Goal: Transaction & Acquisition: Purchase product/service

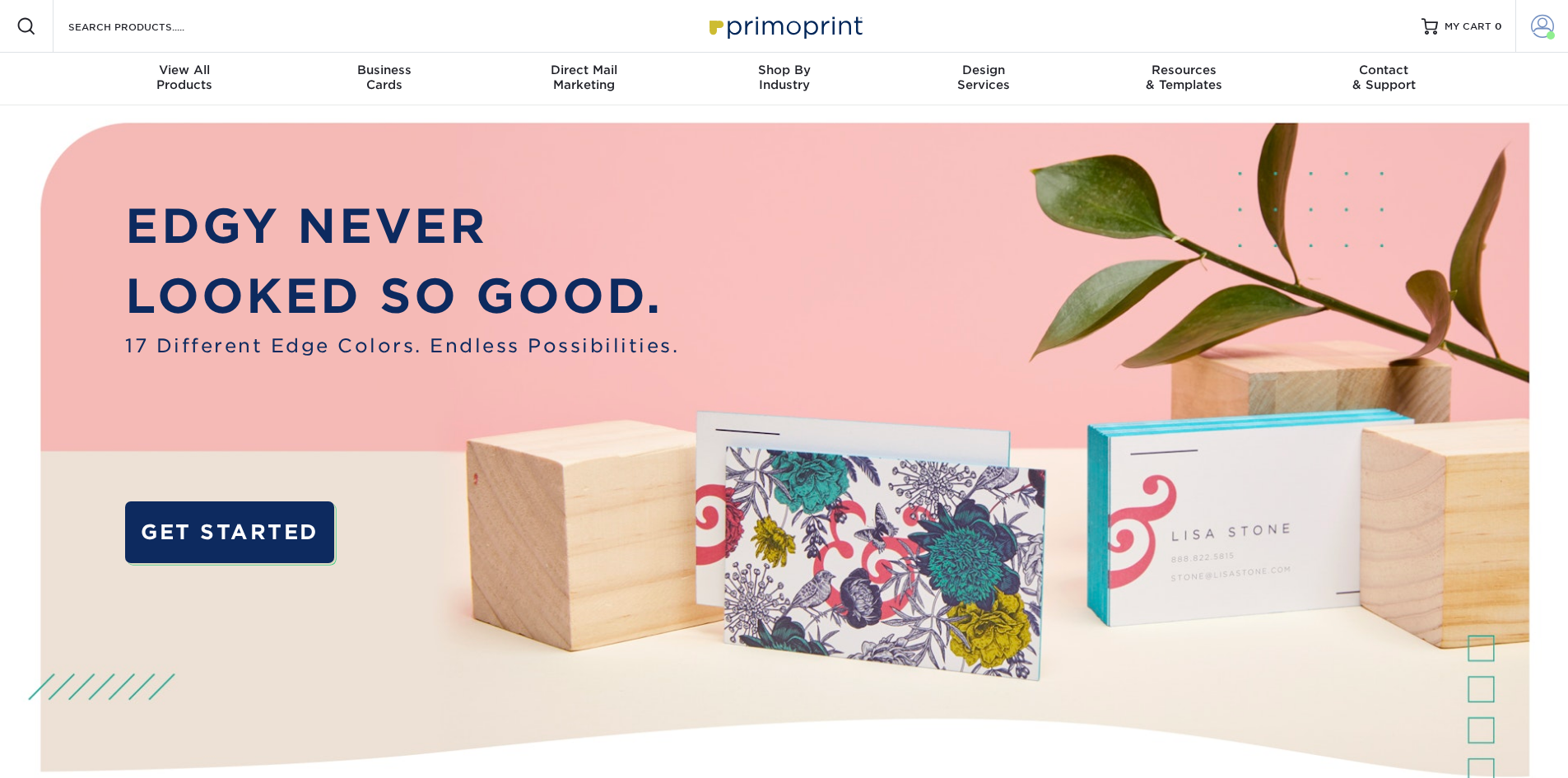
click at [1526, 20] on link "Account" at bounding box center [1540, 26] width 52 height 52
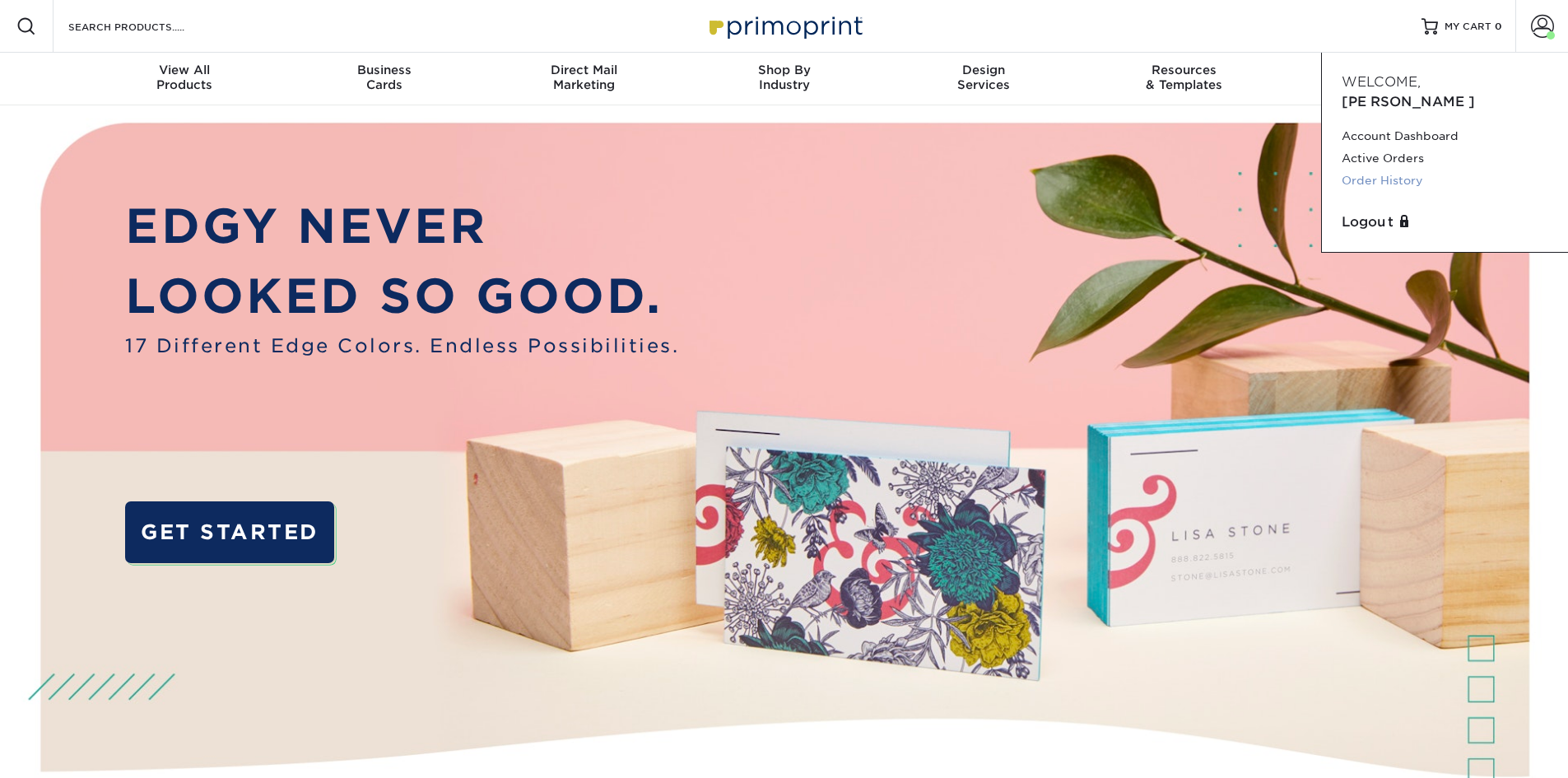
click at [1380, 169] on link "Order History" at bounding box center [1444, 180] width 207 height 22
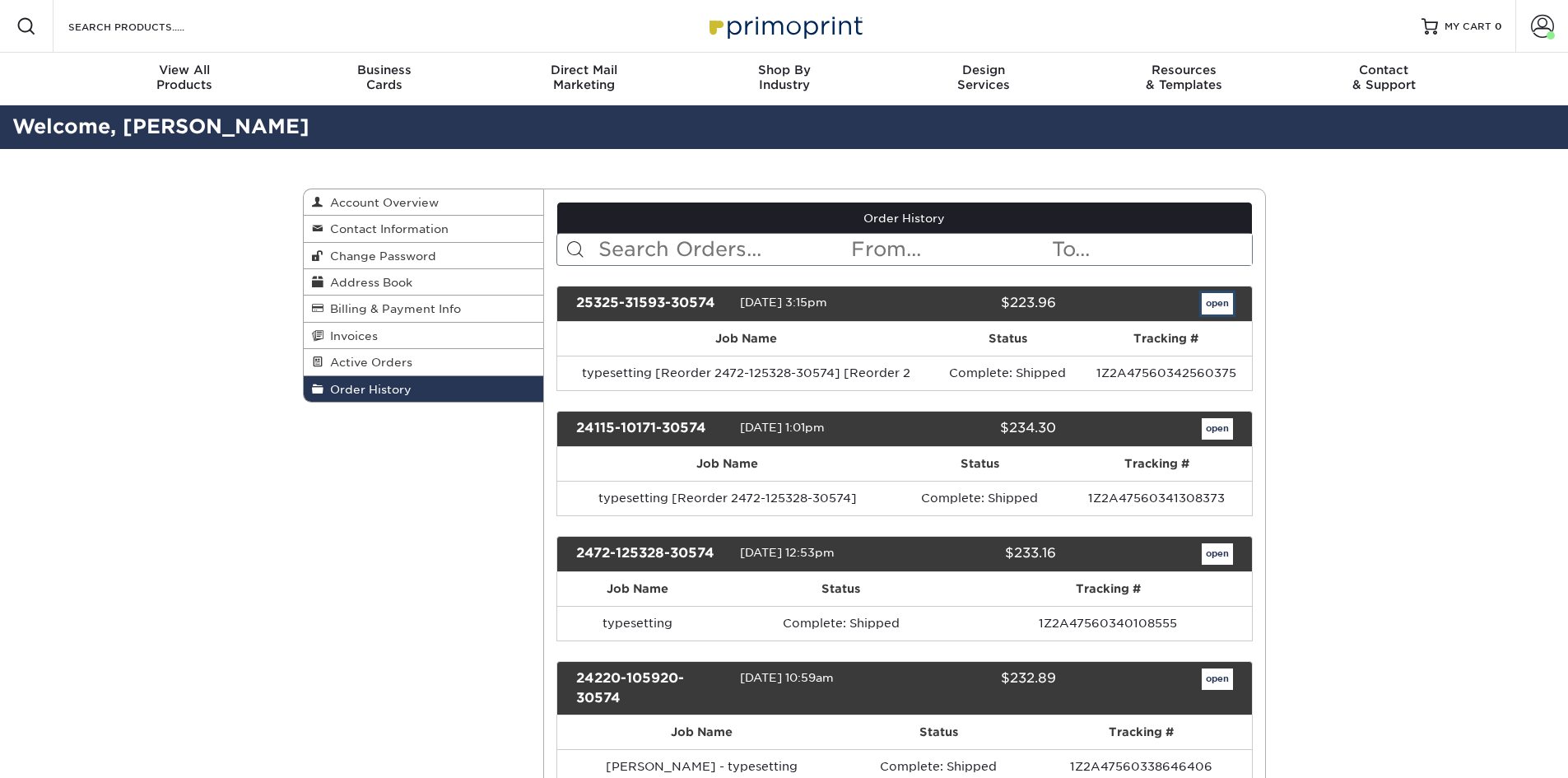
click at [1218, 301] on link "open" at bounding box center [1217, 303] width 31 height 21
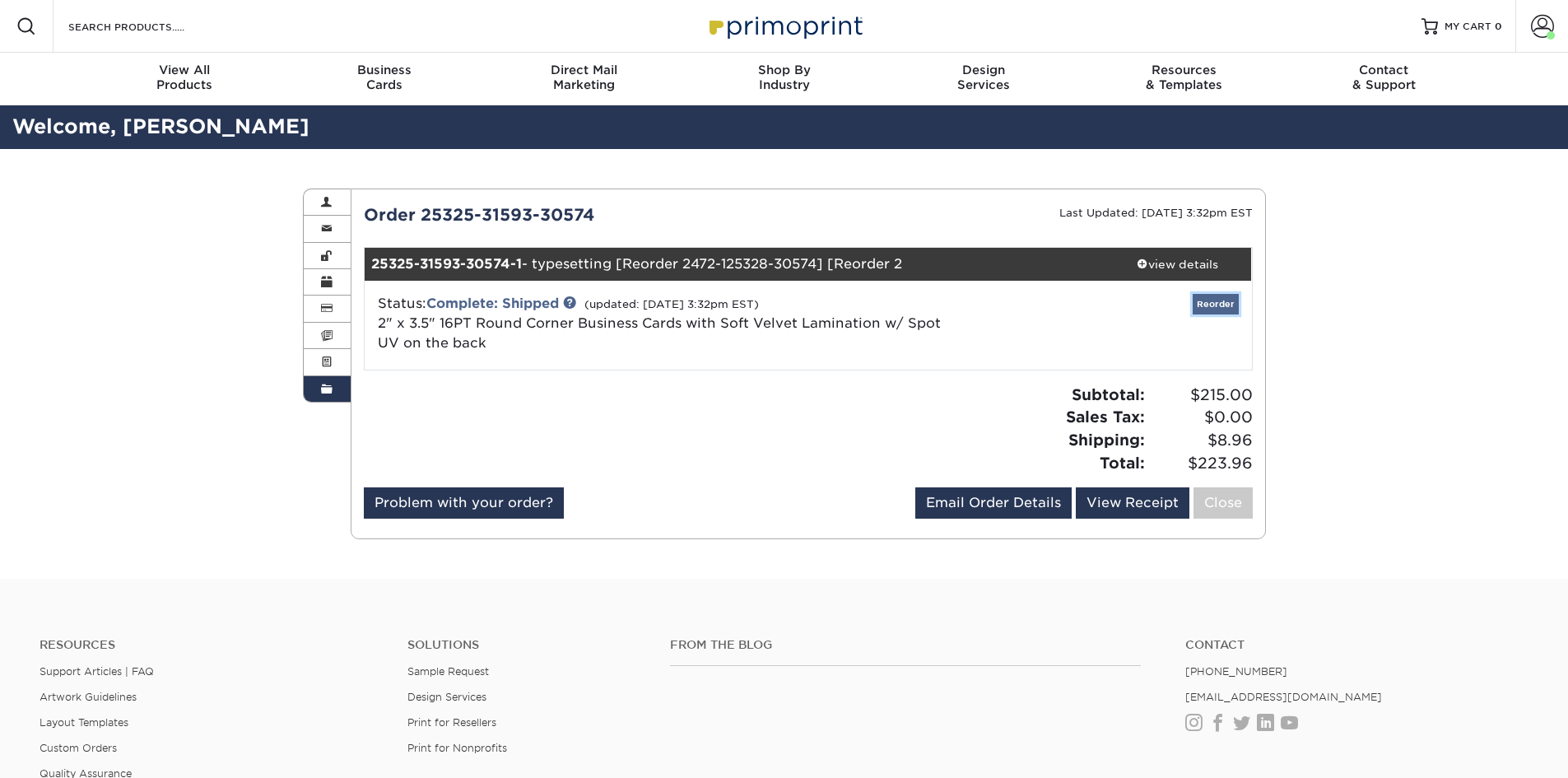
click at [1222, 304] on link "Reorder" at bounding box center [1215, 303] width 46 height 20
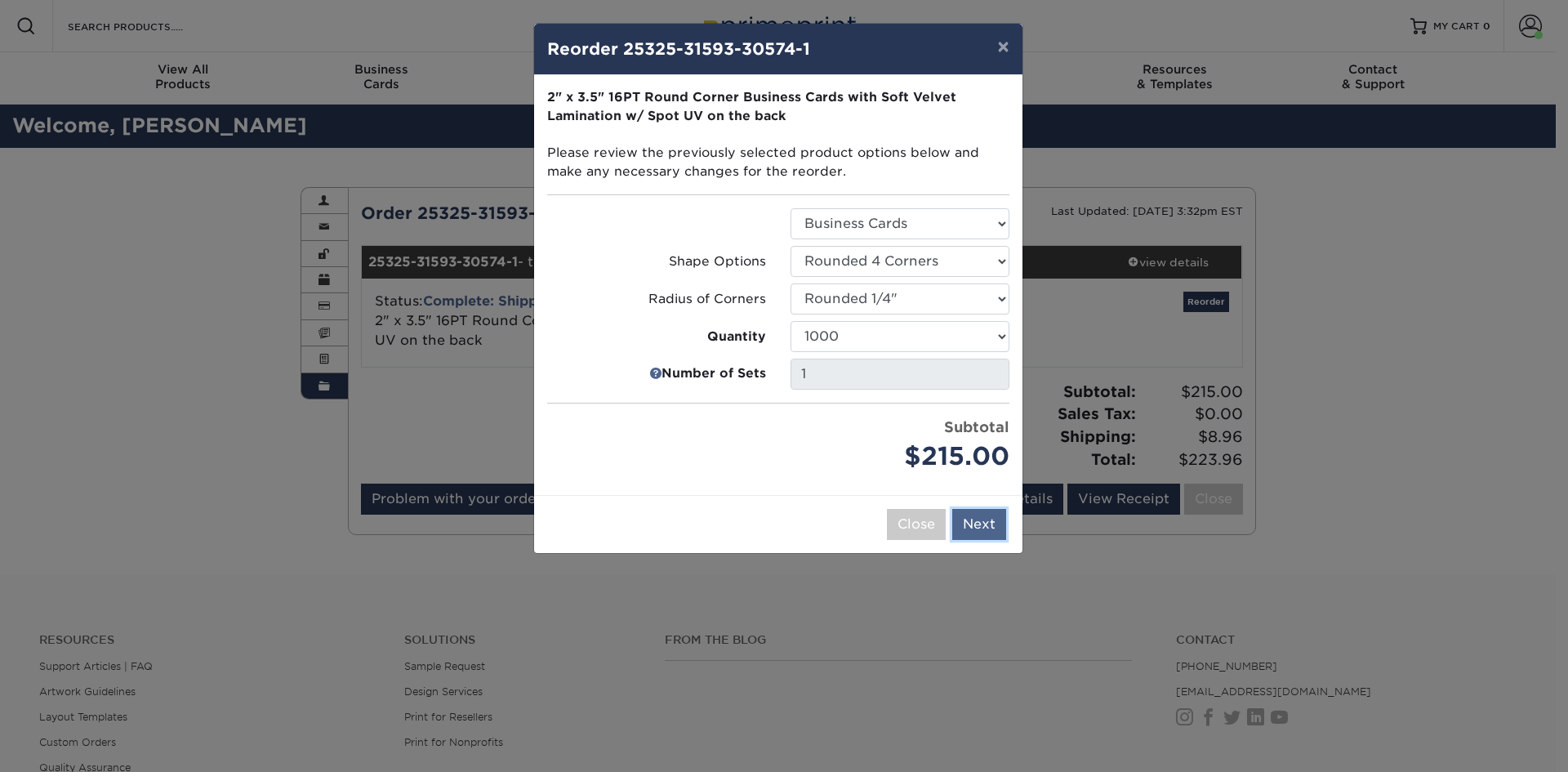
click at [977, 518] on button "Next" at bounding box center [978, 524] width 54 height 31
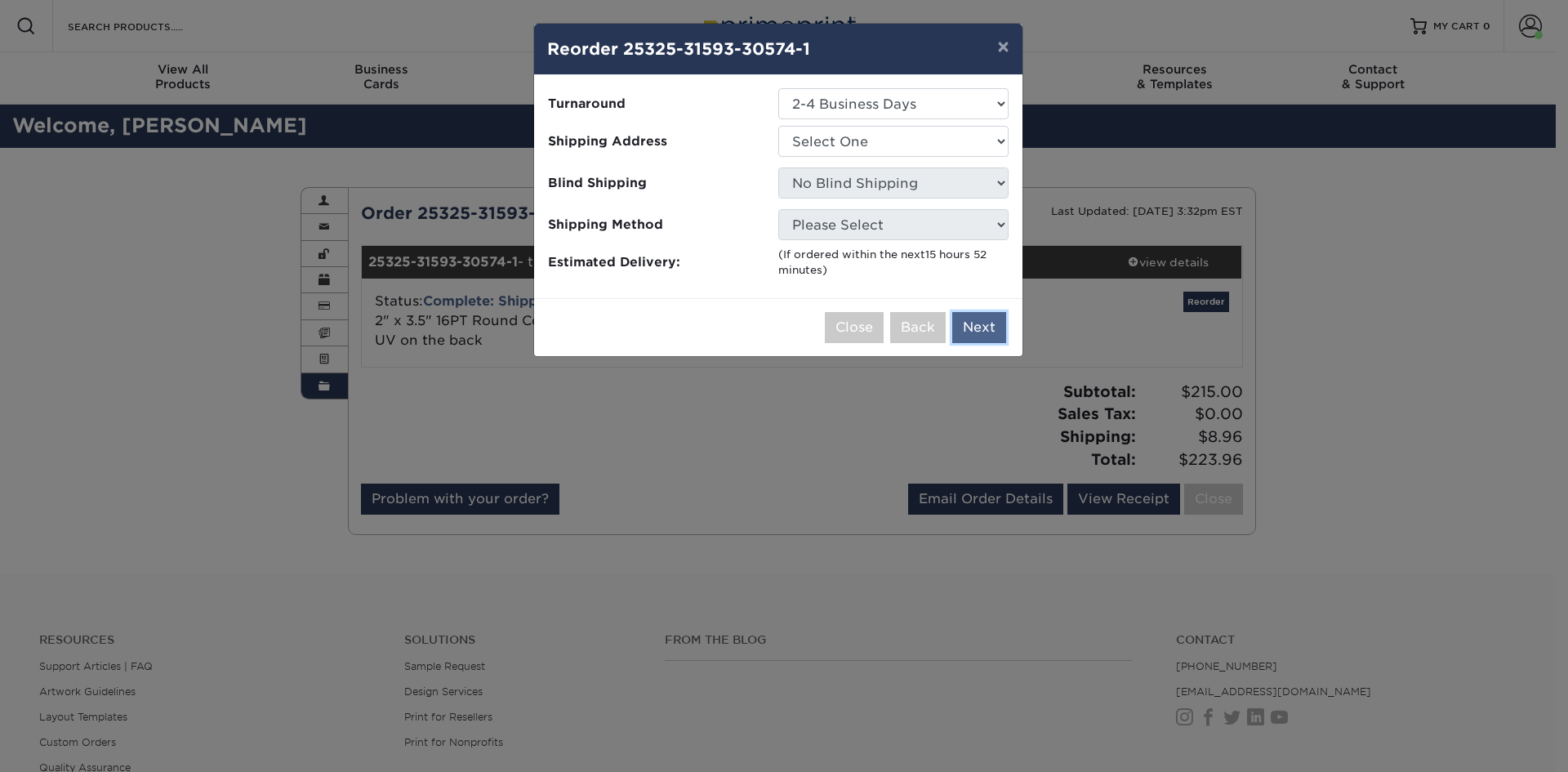
click at [984, 324] on button "Next" at bounding box center [978, 328] width 54 height 31
click at [830, 138] on select "Select One BHC Office Rosinskis' Home" at bounding box center [894, 141] width 230 height 31
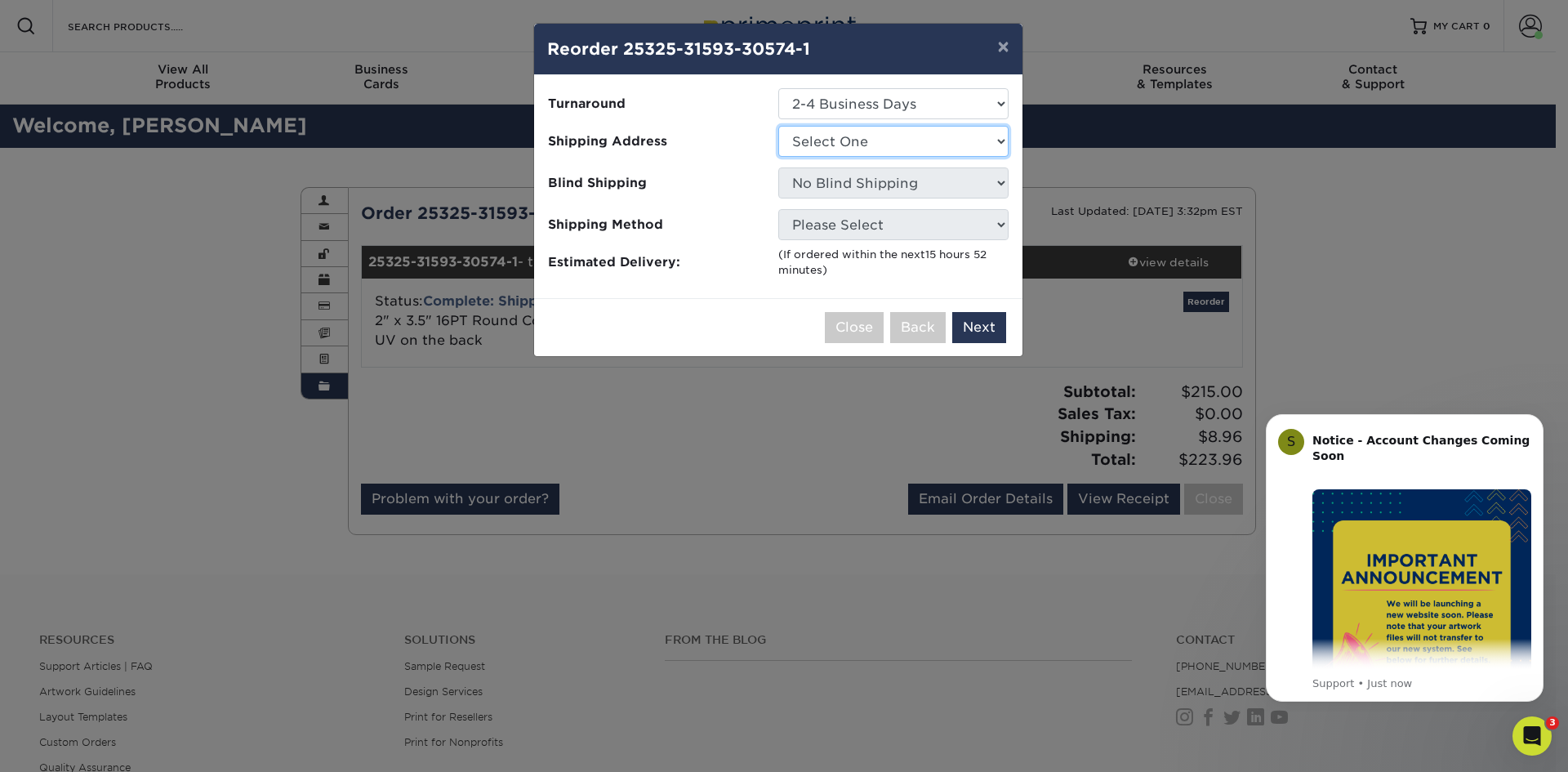
select select "175346"
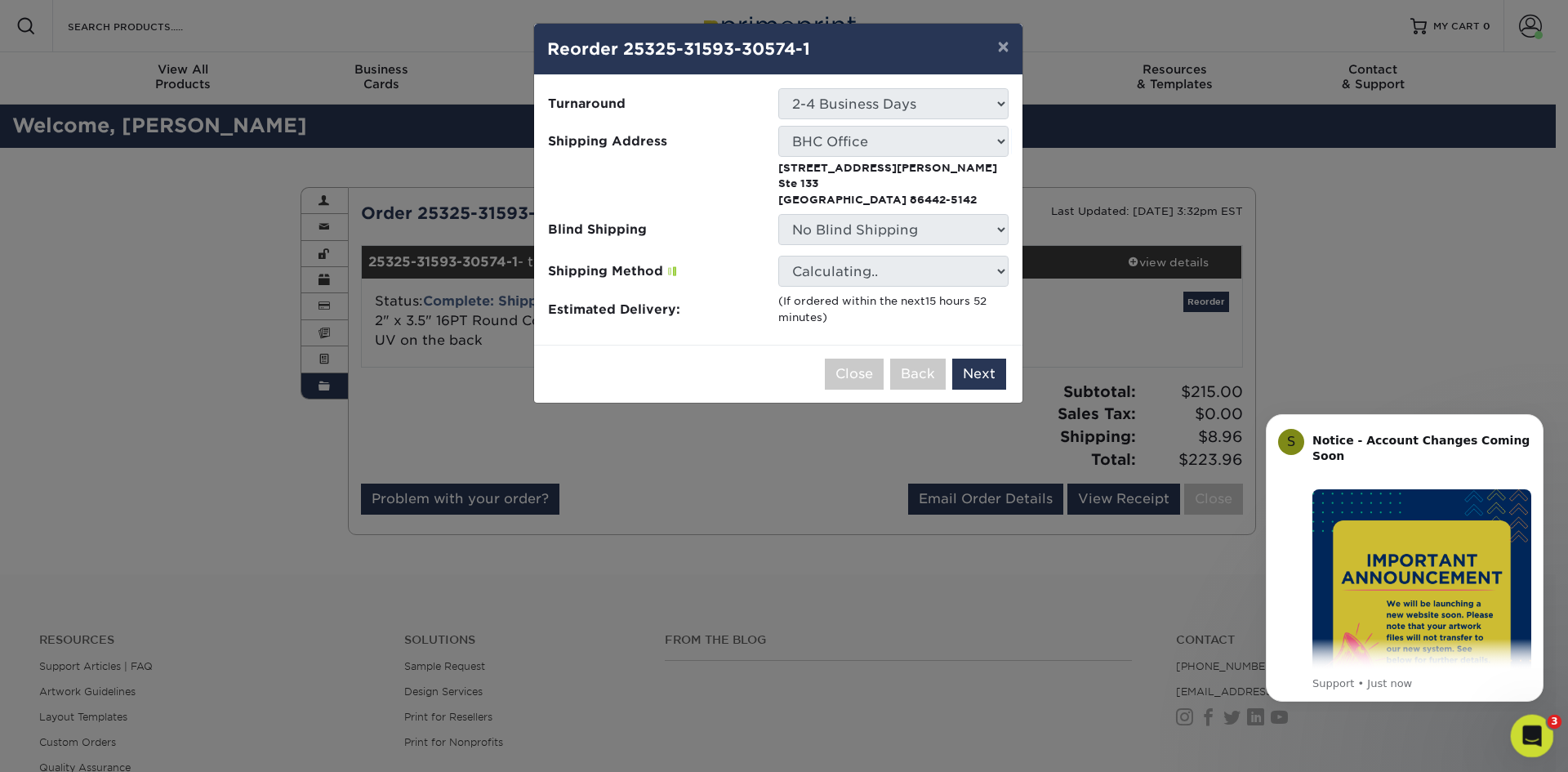
click at [1534, 738] on icon "Open Intercom Messenger" at bounding box center [1531, 734] width 27 height 27
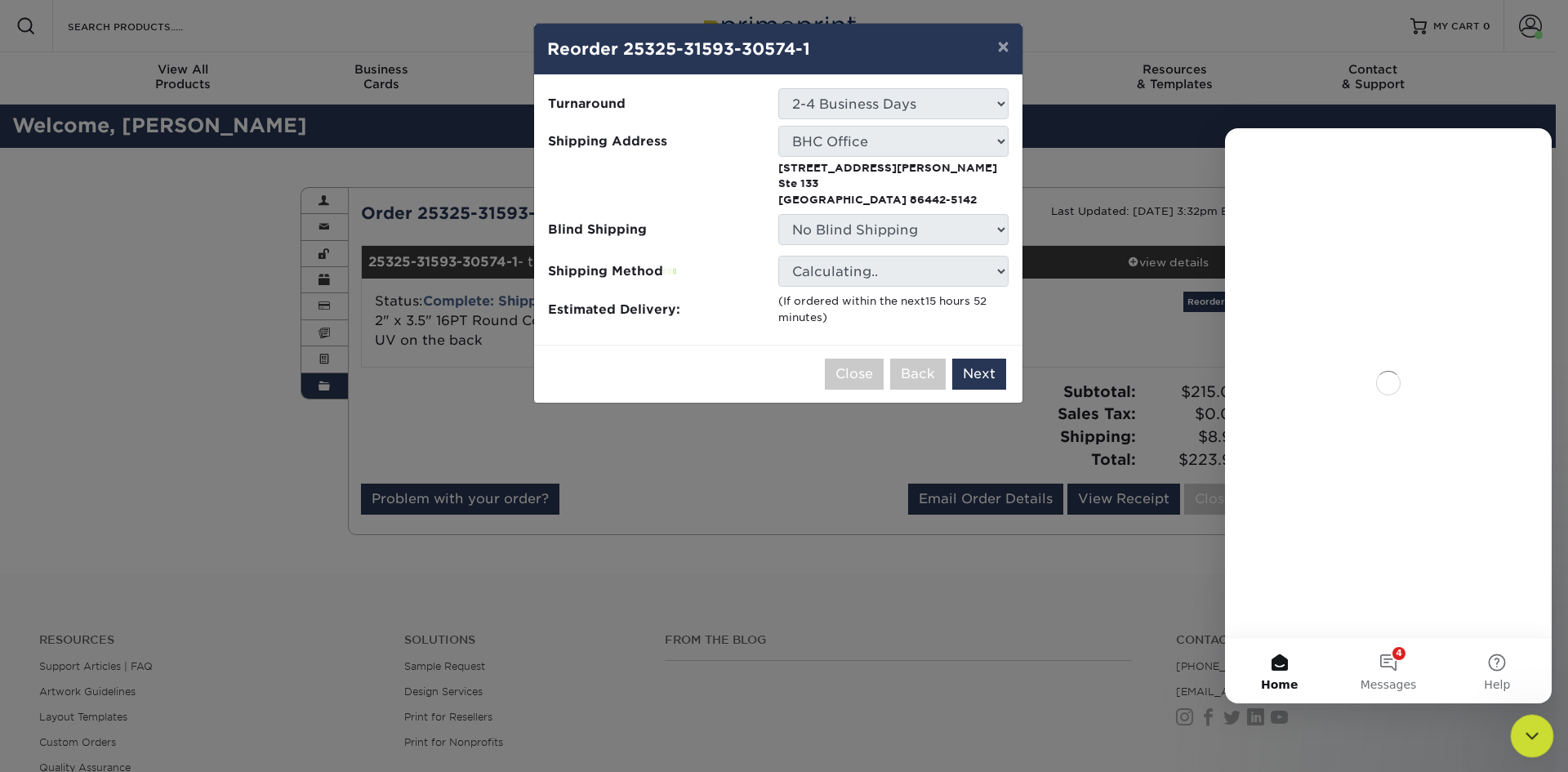
click at [1534, 738] on icon "Close Intercom Messenger" at bounding box center [1529, 733] width 19 height 19
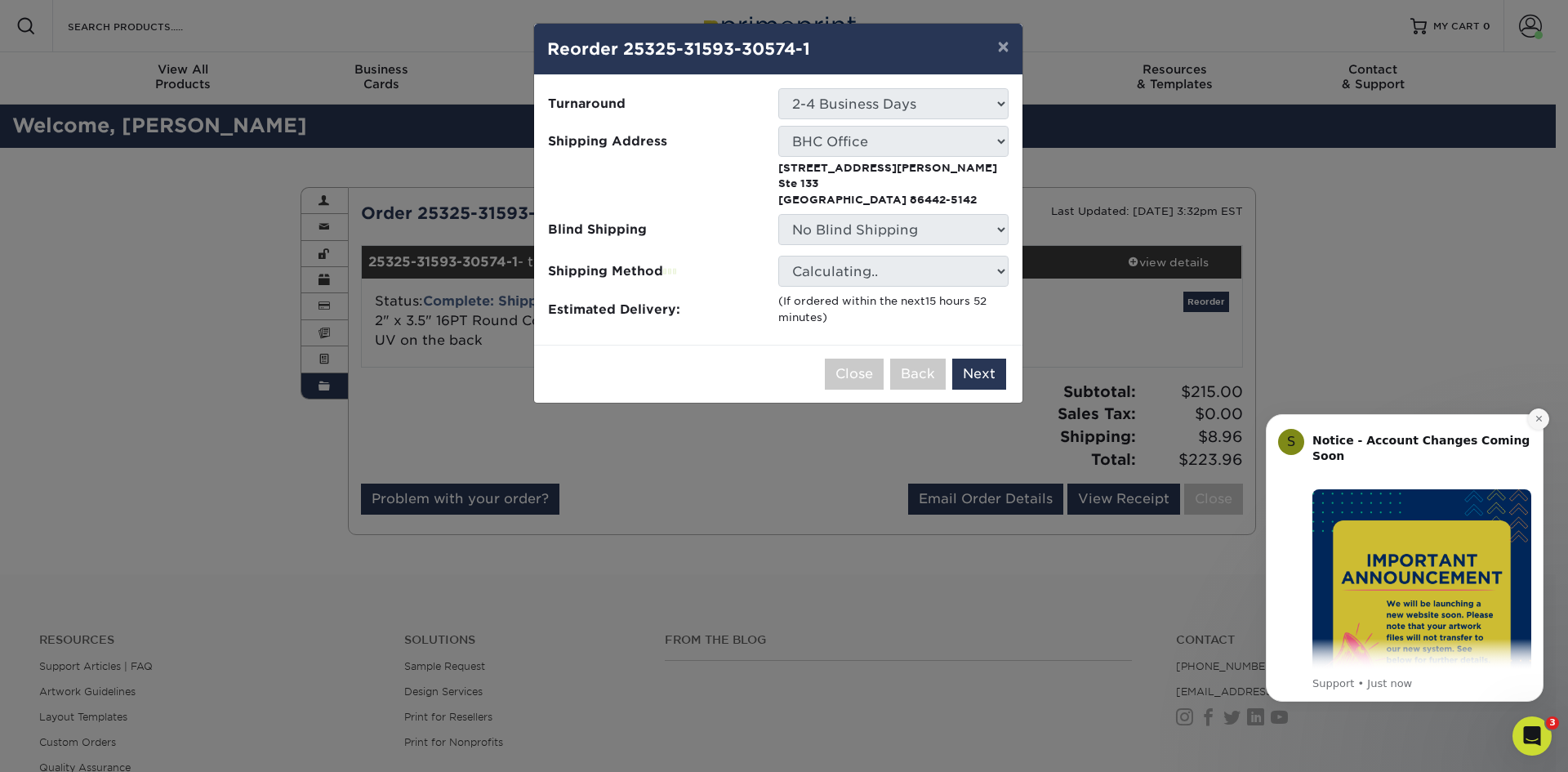
click at [1532, 413] on button "Dismiss notification" at bounding box center [1538, 418] width 21 height 21
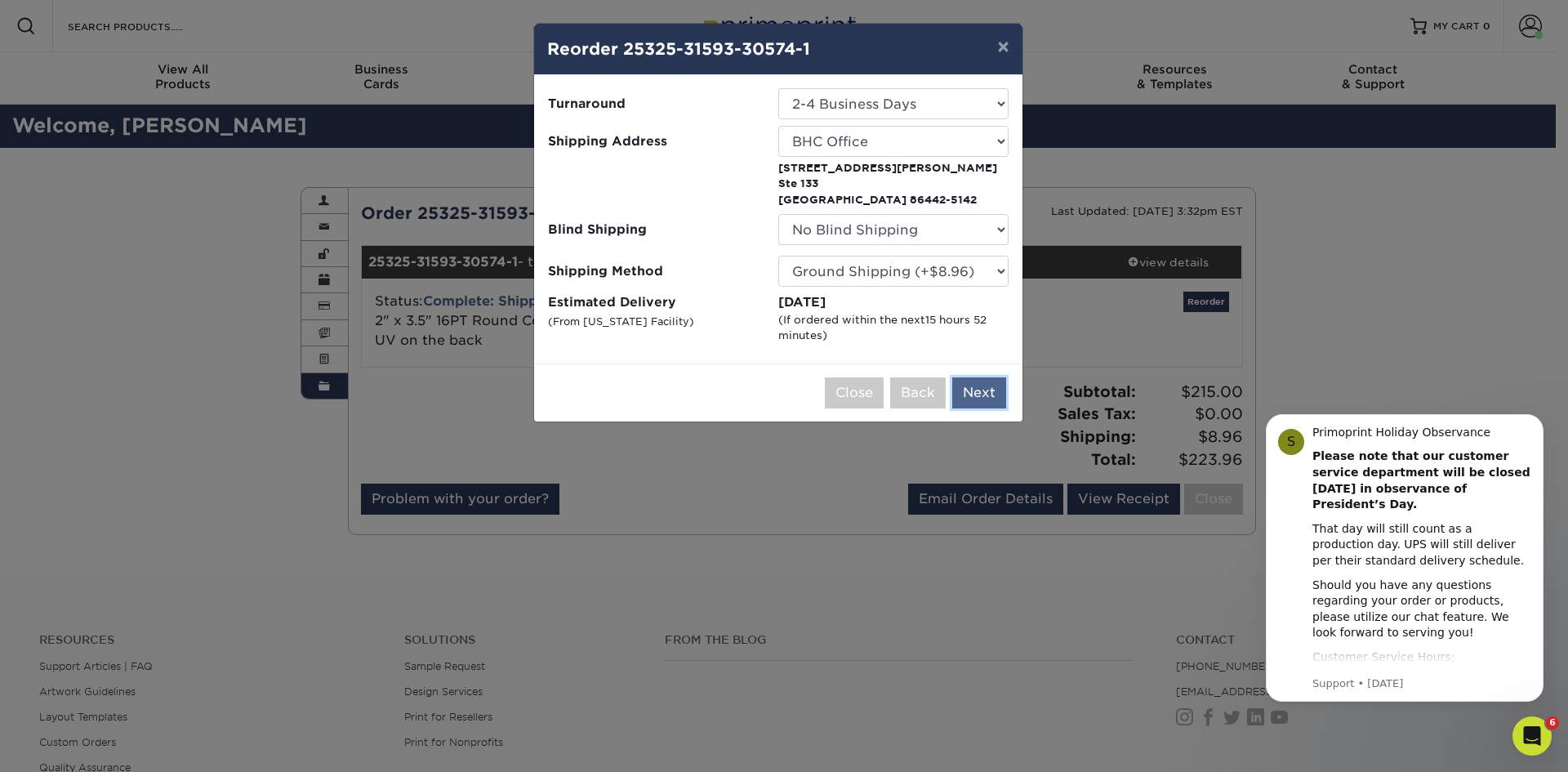
click at [984, 399] on button "Next" at bounding box center [978, 392] width 54 height 31
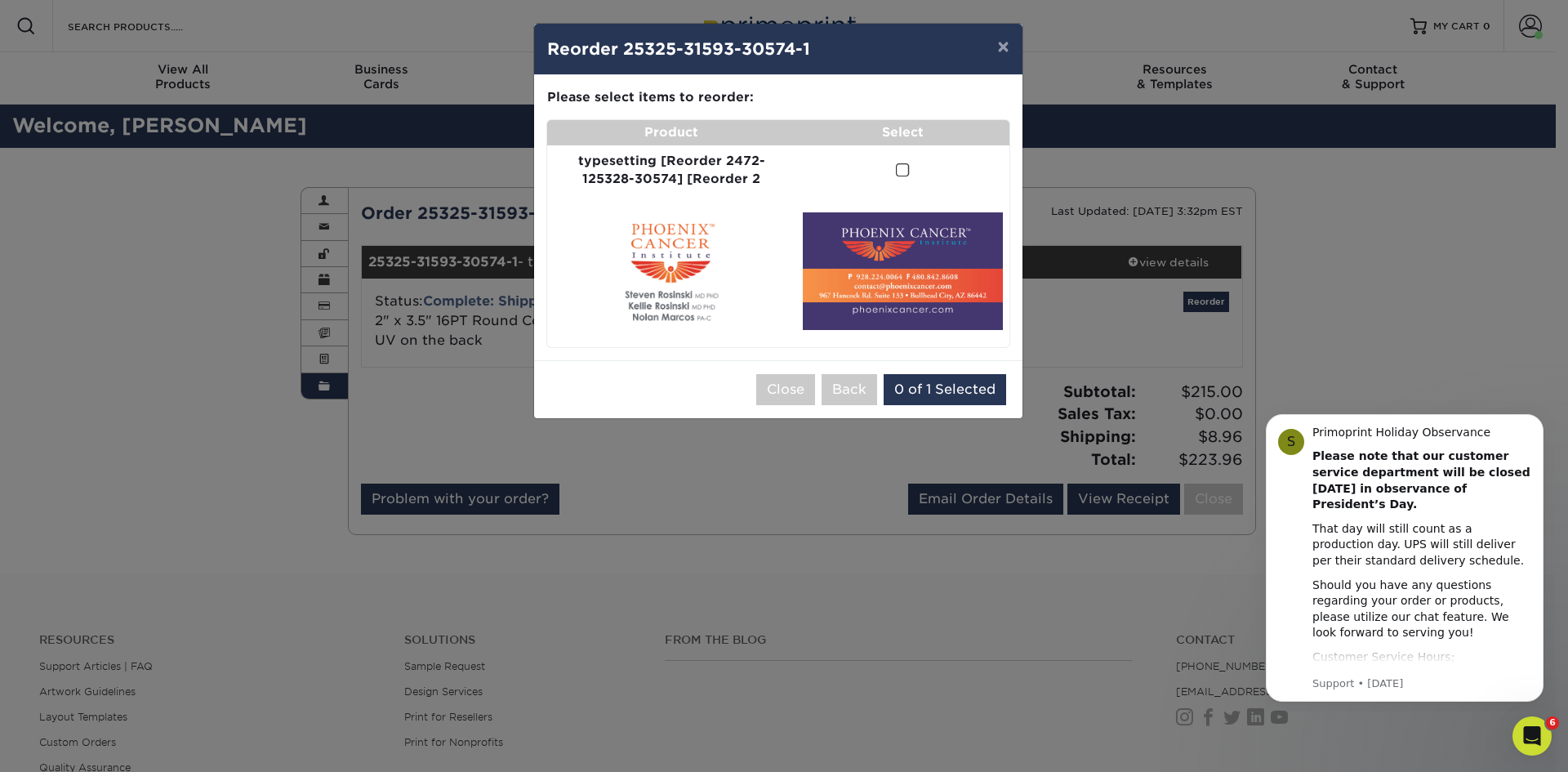
click at [905, 168] on span at bounding box center [903, 170] width 14 height 16
click at [0, 0] on input "checkbox" at bounding box center [0, 0] width 0 height 0
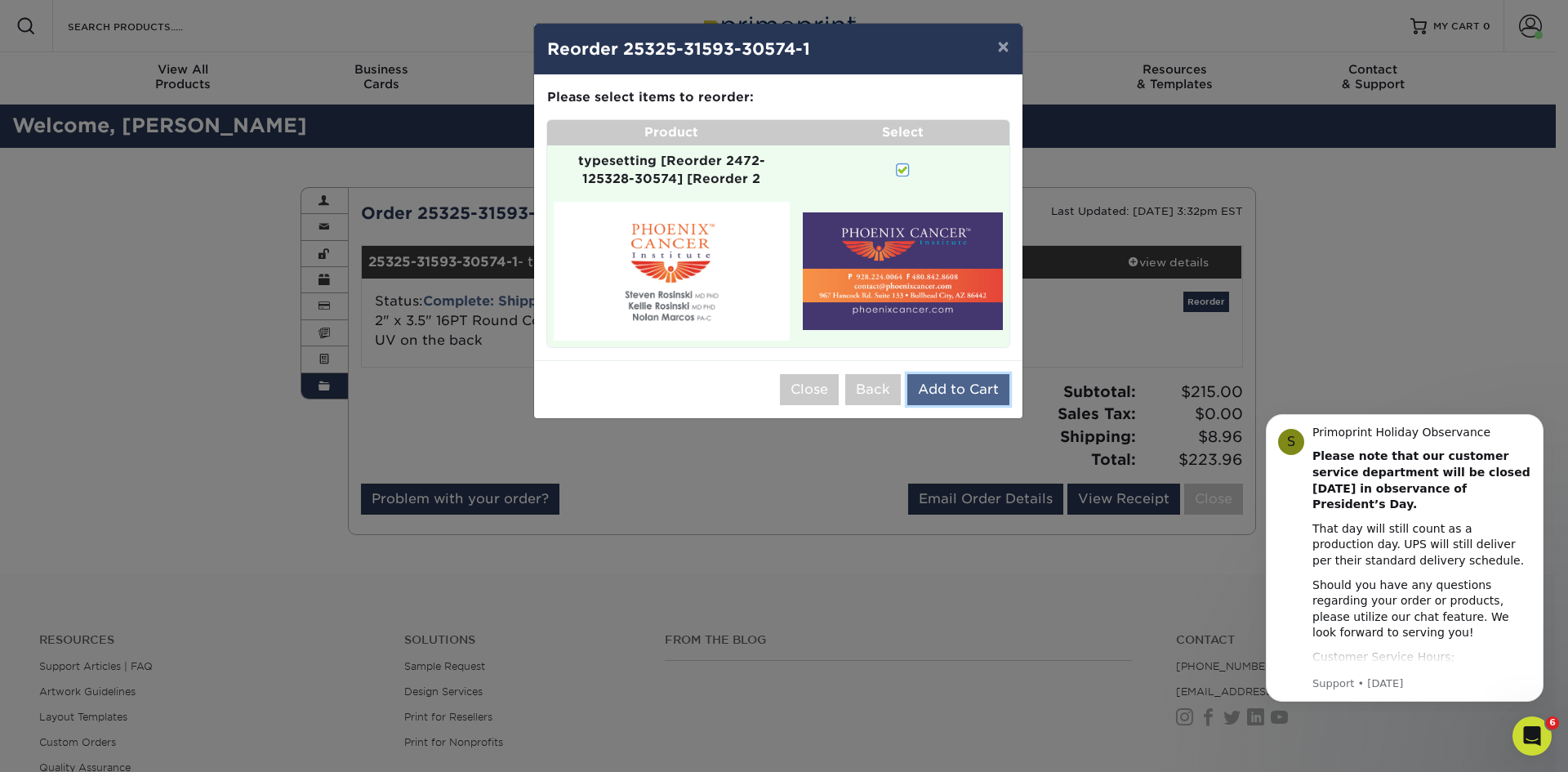
click at [966, 393] on button "Add to Cart" at bounding box center [958, 390] width 102 height 31
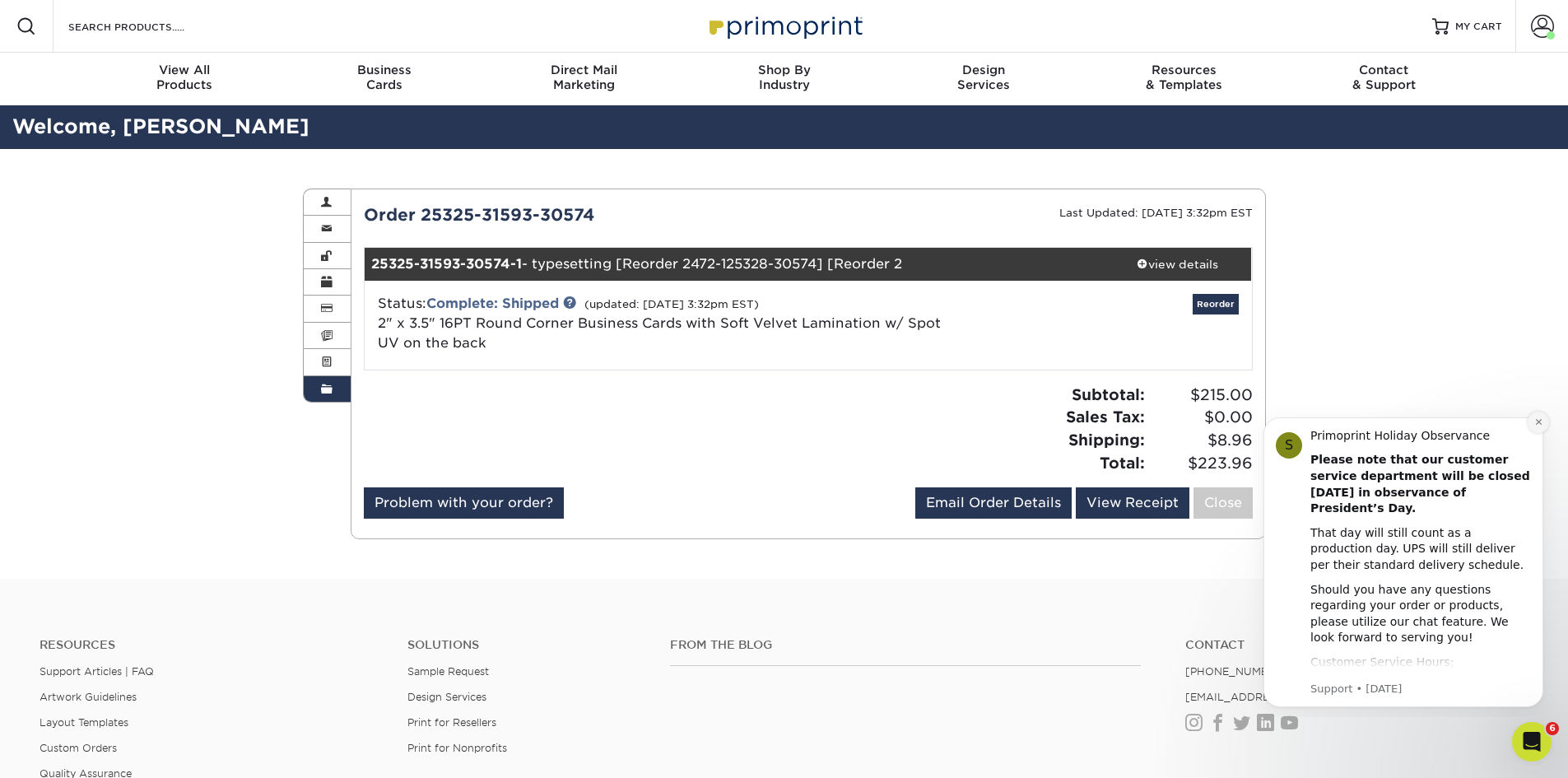
click at [1537, 418] on icon "Dismiss notification" at bounding box center [1539, 422] width 9 height 9
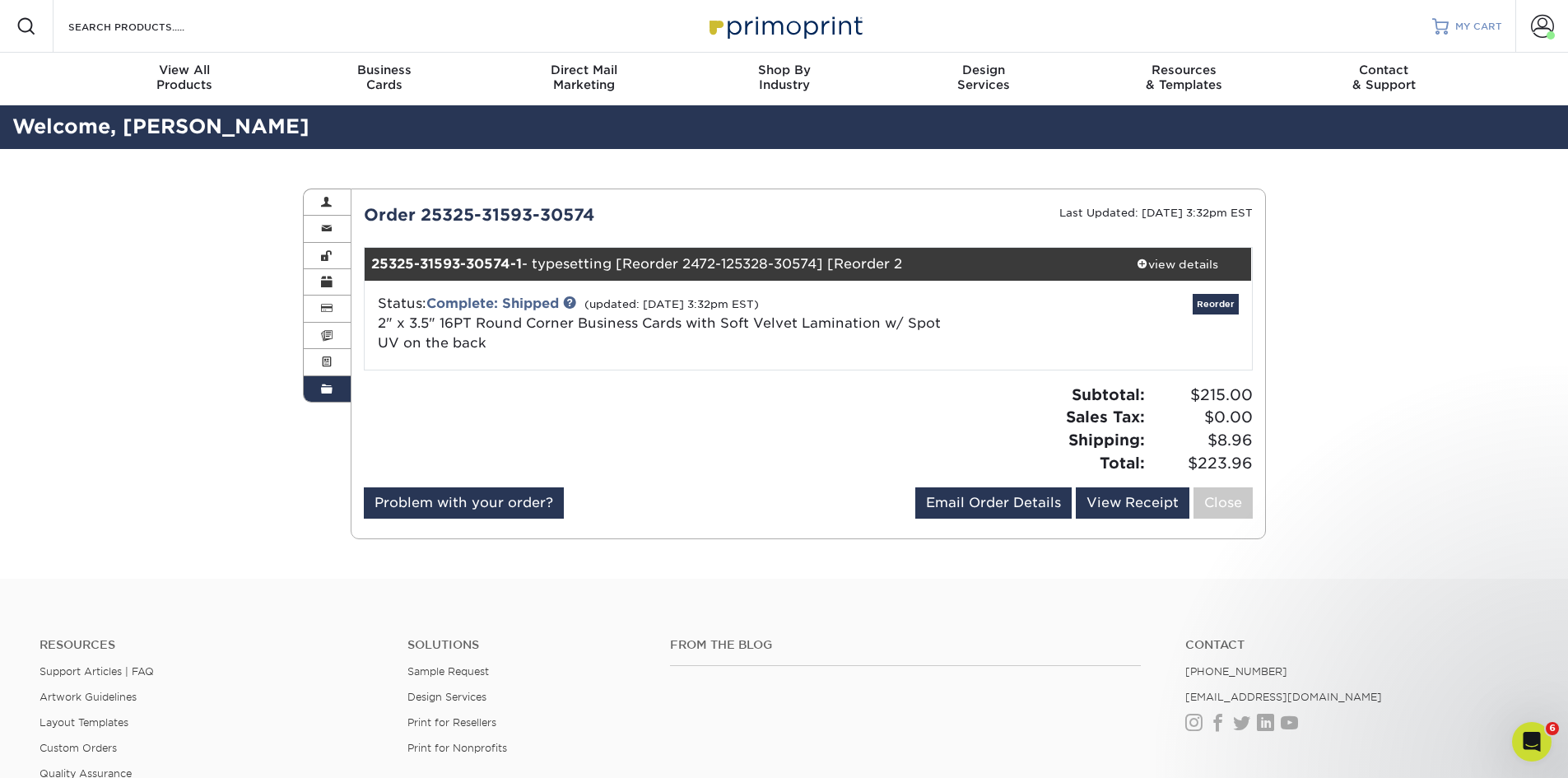
click at [1467, 24] on span "MY CART" at bounding box center [1478, 26] width 47 height 14
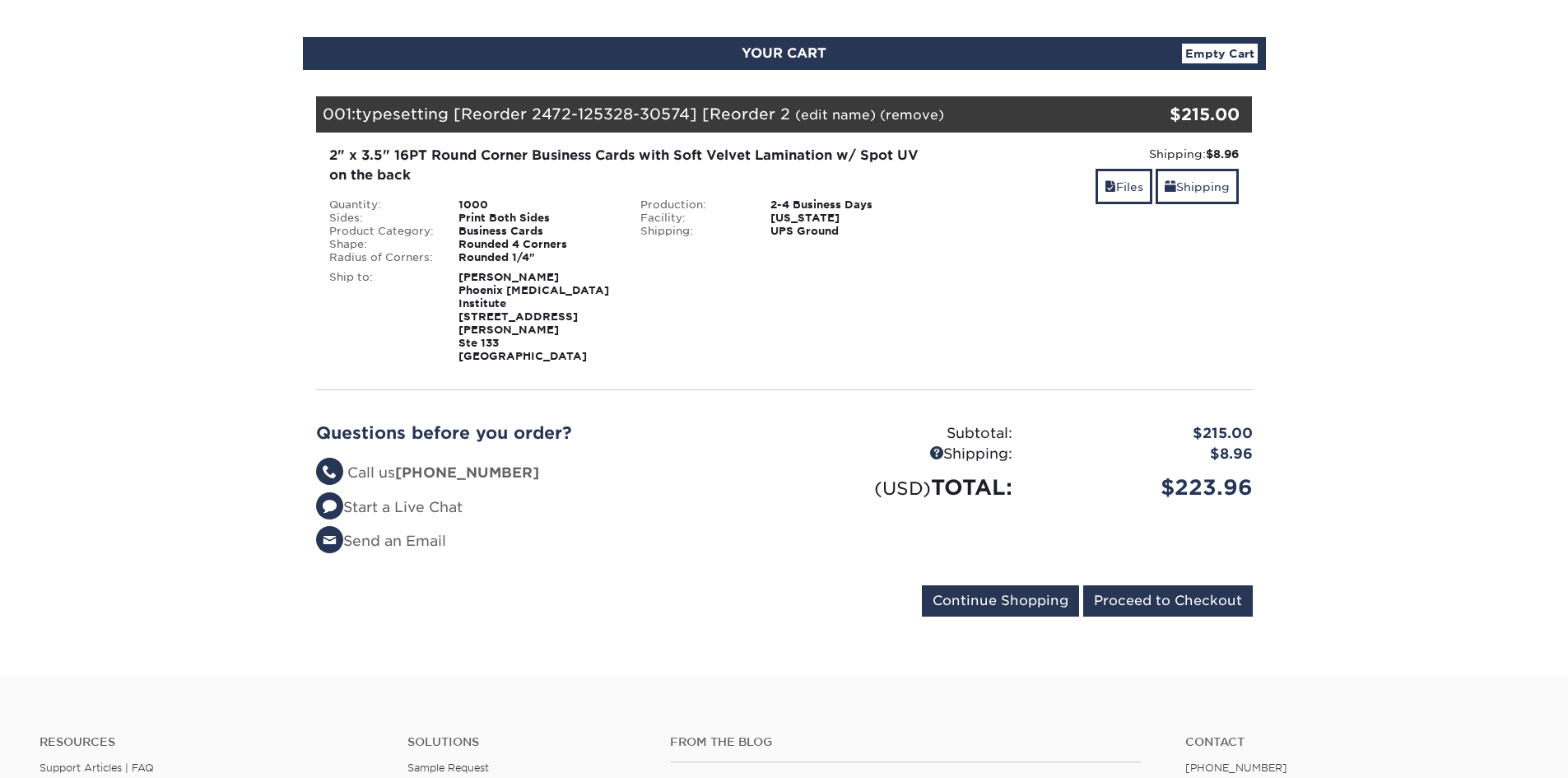
scroll to position [165, 0]
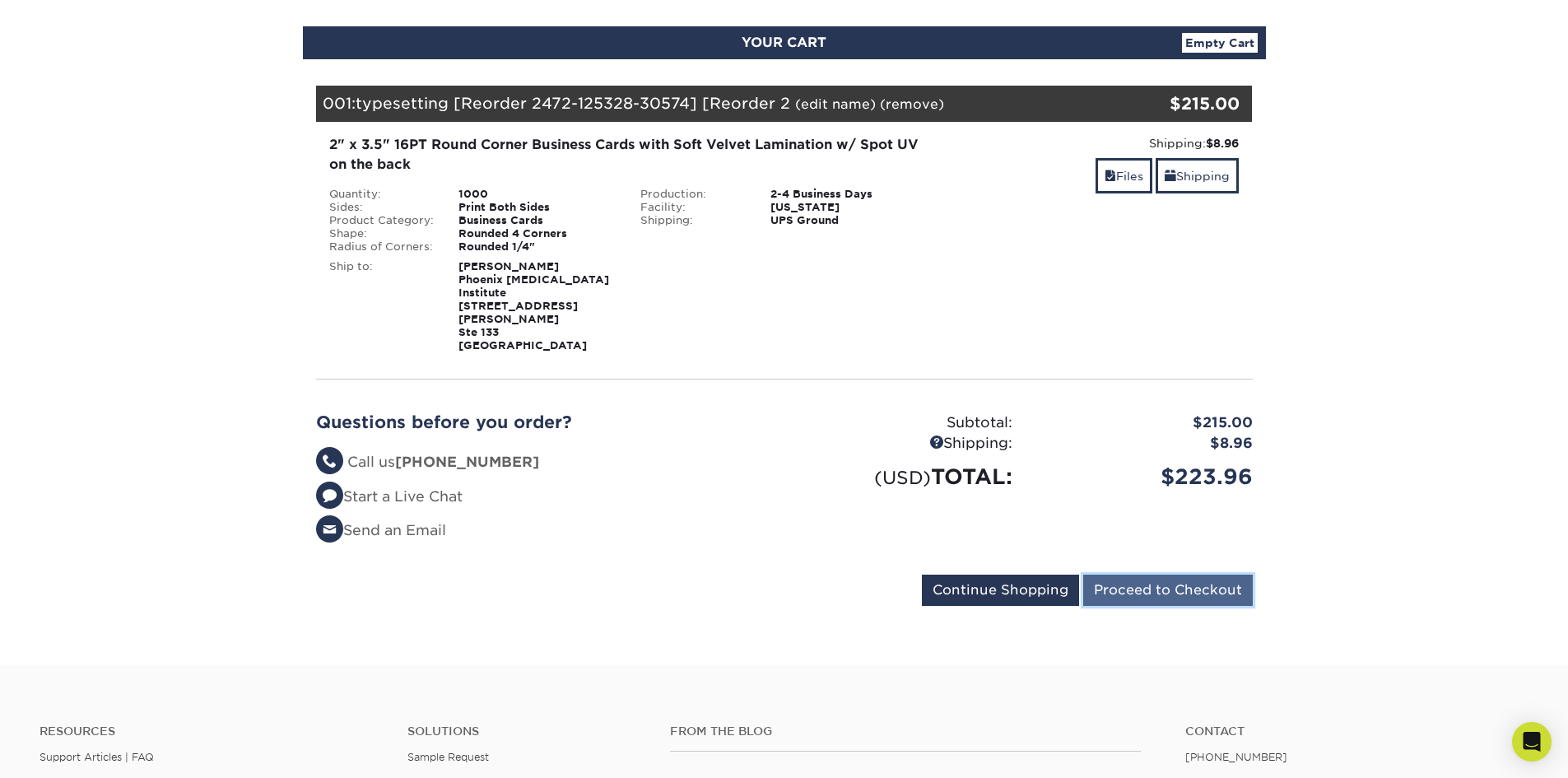
click at [1161, 575] on input "Proceed to Checkout" at bounding box center [1167, 590] width 169 height 31
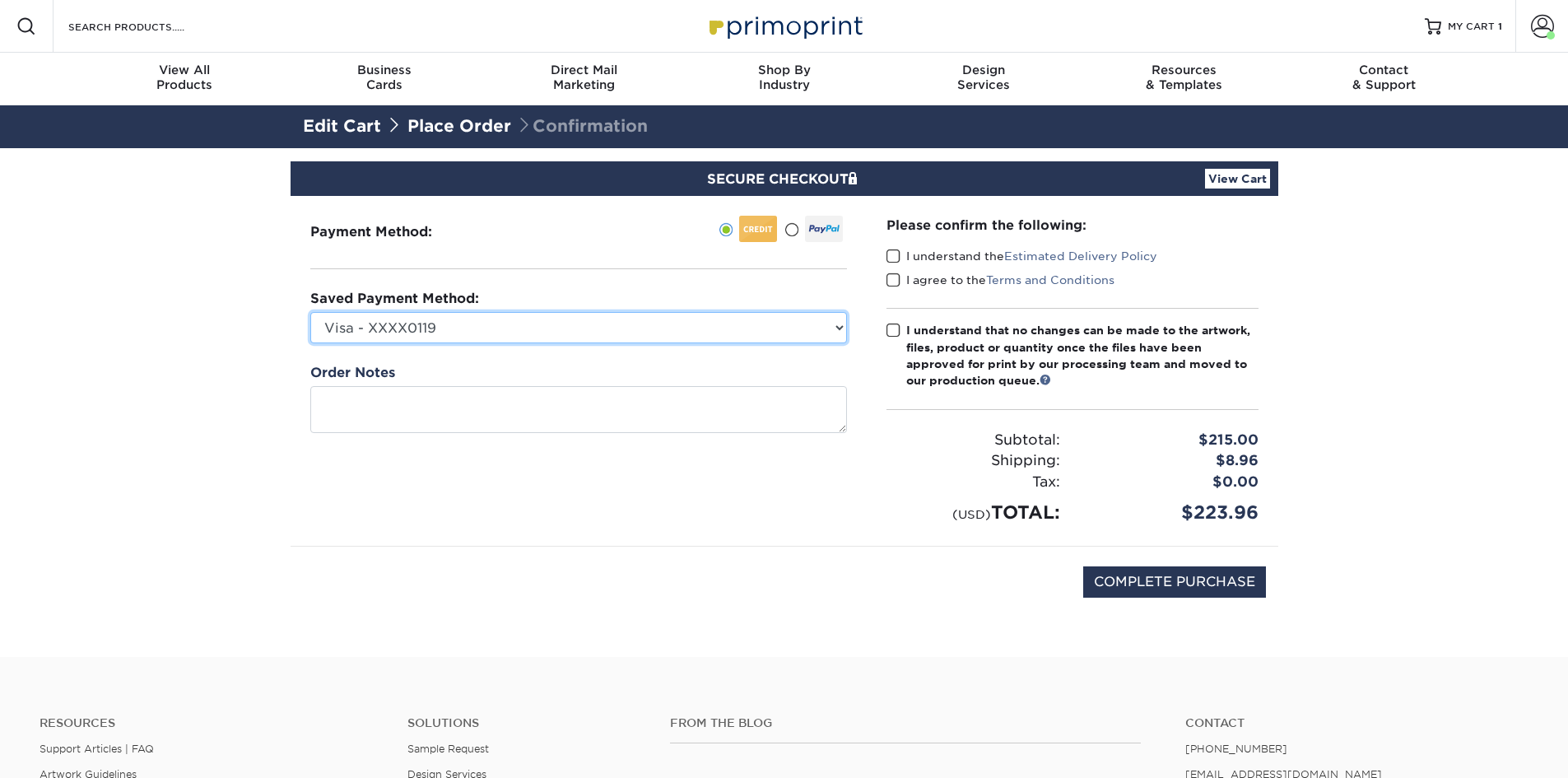
click at [611, 323] on select "Visa - XXXX0119 Visa - XXXX2165 New Credit Card" at bounding box center [578, 327] width 536 height 31
select select "68141"
click at [310, 312] on select "Visa - XXXX0119 Visa - XXXX2165 New Credit Card" at bounding box center [578, 327] width 536 height 31
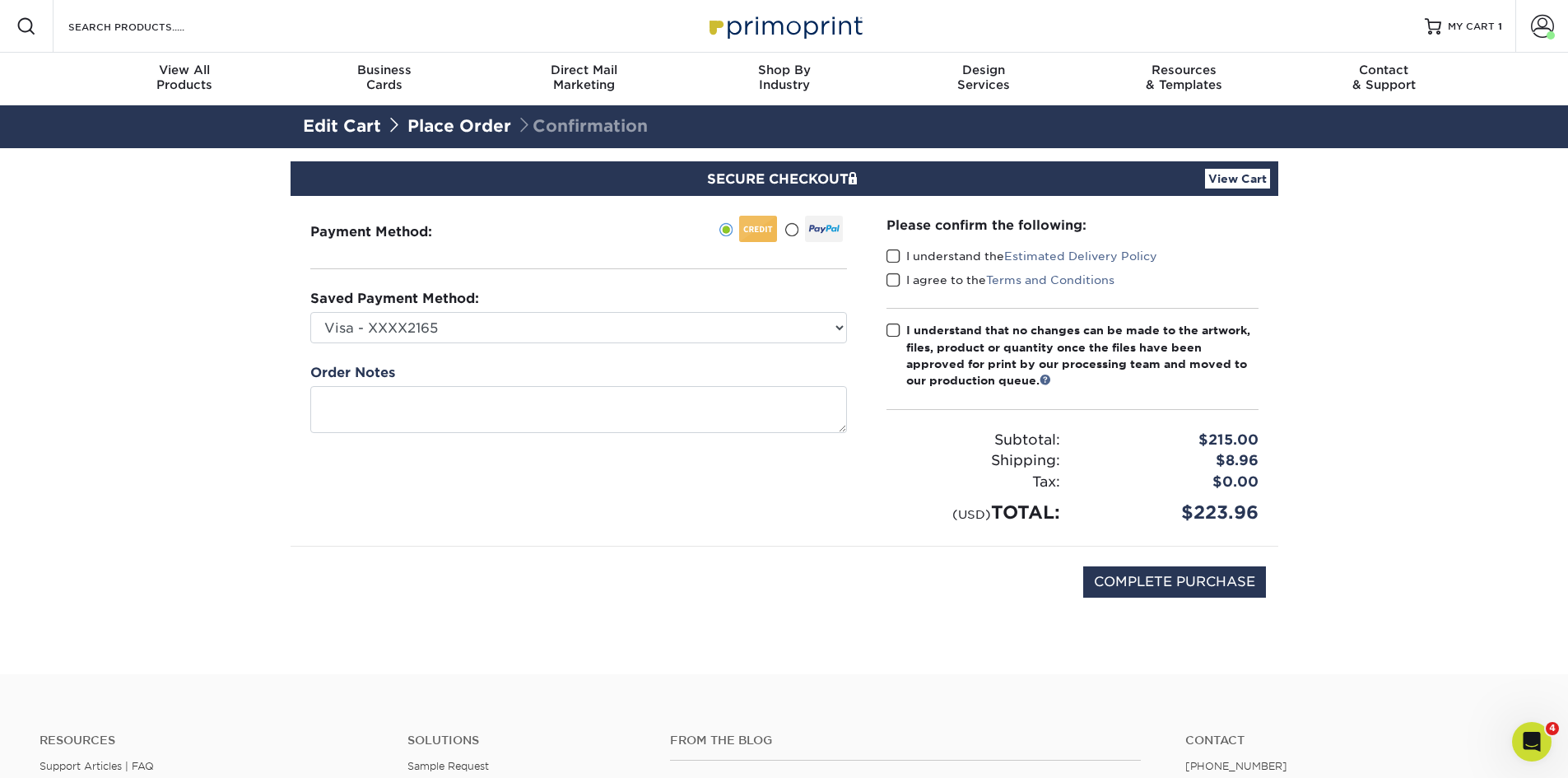
click at [895, 253] on span at bounding box center [893, 256] width 14 height 16
click at [0, 0] on input "I understand the Estimated Delivery Policy" at bounding box center [0, 0] width 0 height 0
click at [893, 277] on span at bounding box center [893, 280] width 14 height 16
click at [0, 0] on input "I agree to the Terms and Conditions" at bounding box center [0, 0] width 0 height 0
click at [893, 325] on span at bounding box center [893, 330] width 14 height 16
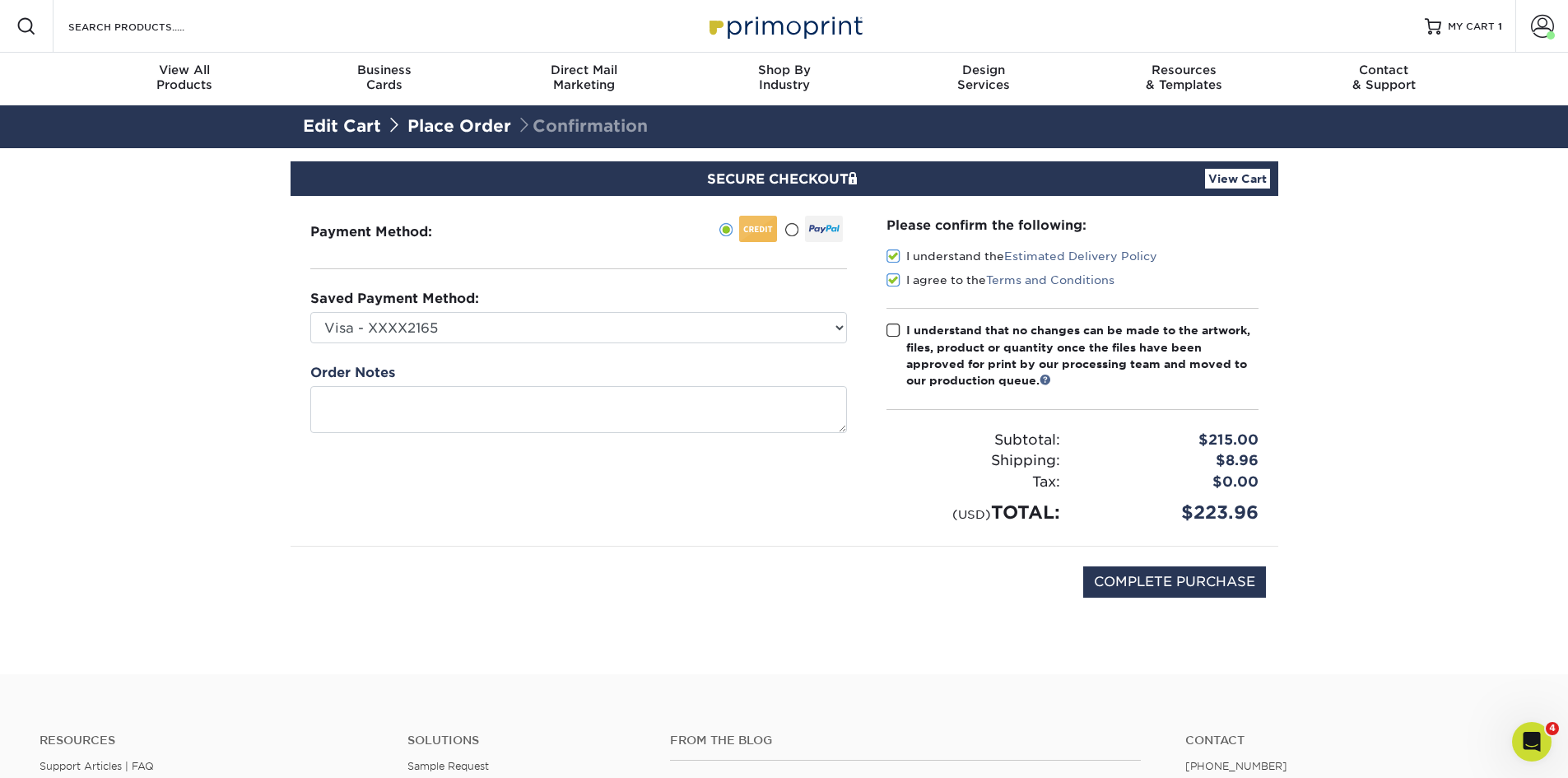
click at [0, 0] on input "I understand that no changes can be made to the artwork, files, product or quan…" at bounding box center [0, 0] width 0 height 0
click at [1197, 581] on input "COMPLETE PURCHASE" at bounding box center [1173, 582] width 183 height 31
type input "COMPLETE PURCHASE"
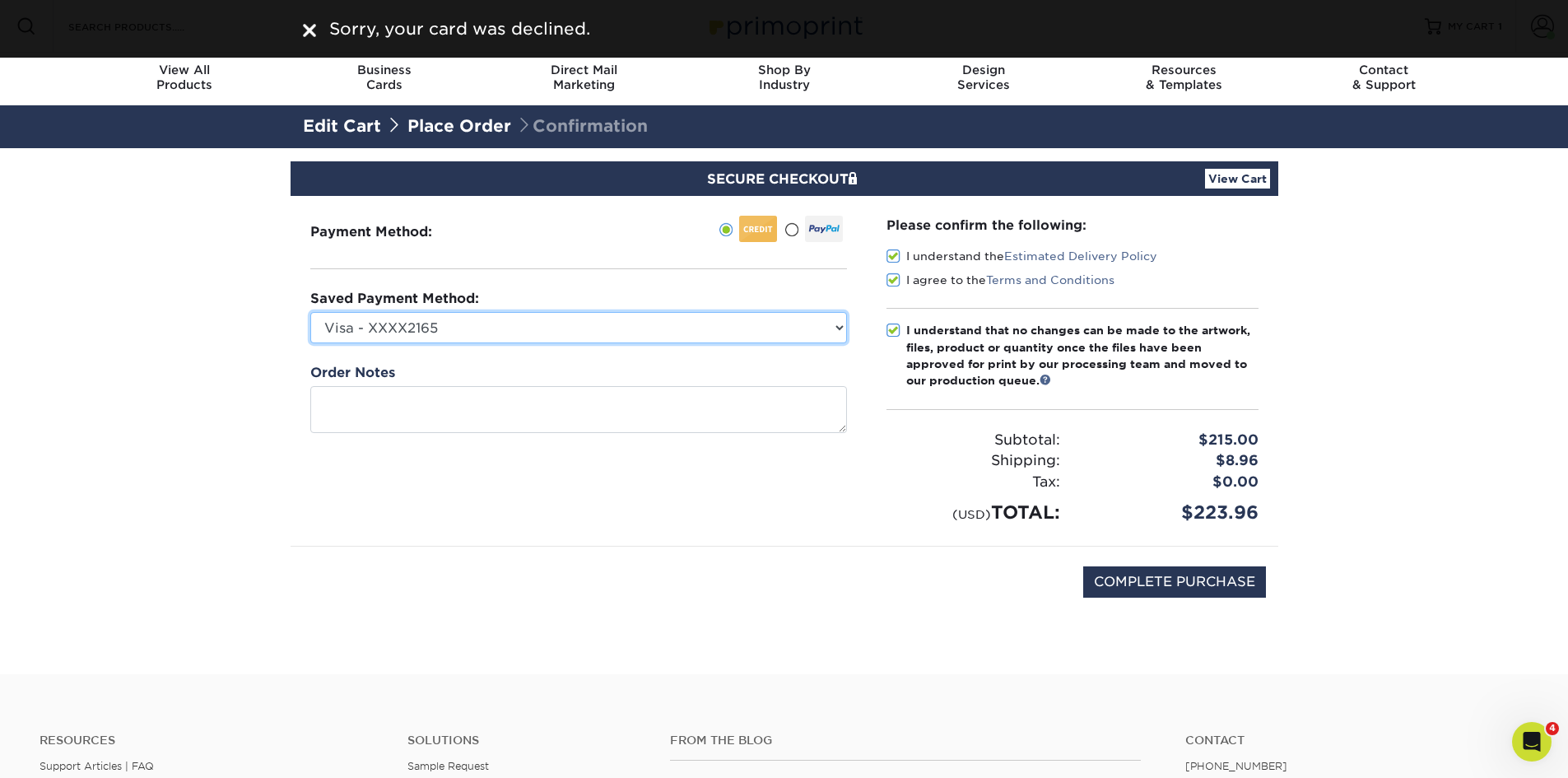
click at [516, 315] on select "Visa - XXXX0119 Visa - XXXX2165 New Credit Card" at bounding box center [578, 327] width 536 height 31
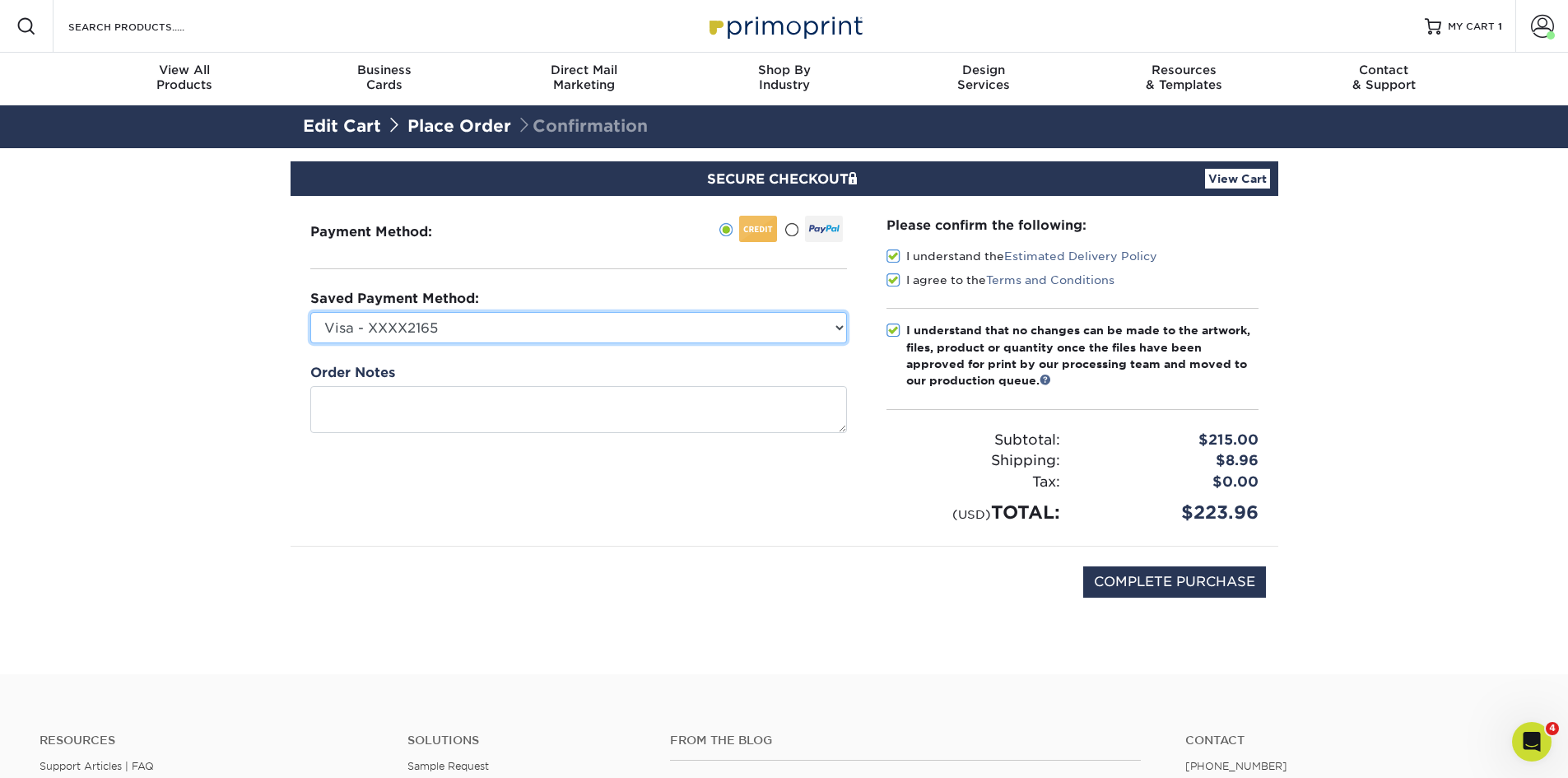
select select
click at [310, 312] on select "Visa - XXXX0119 Visa - XXXX2165 New Credit Card" at bounding box center [578, 327] width 536 height 31
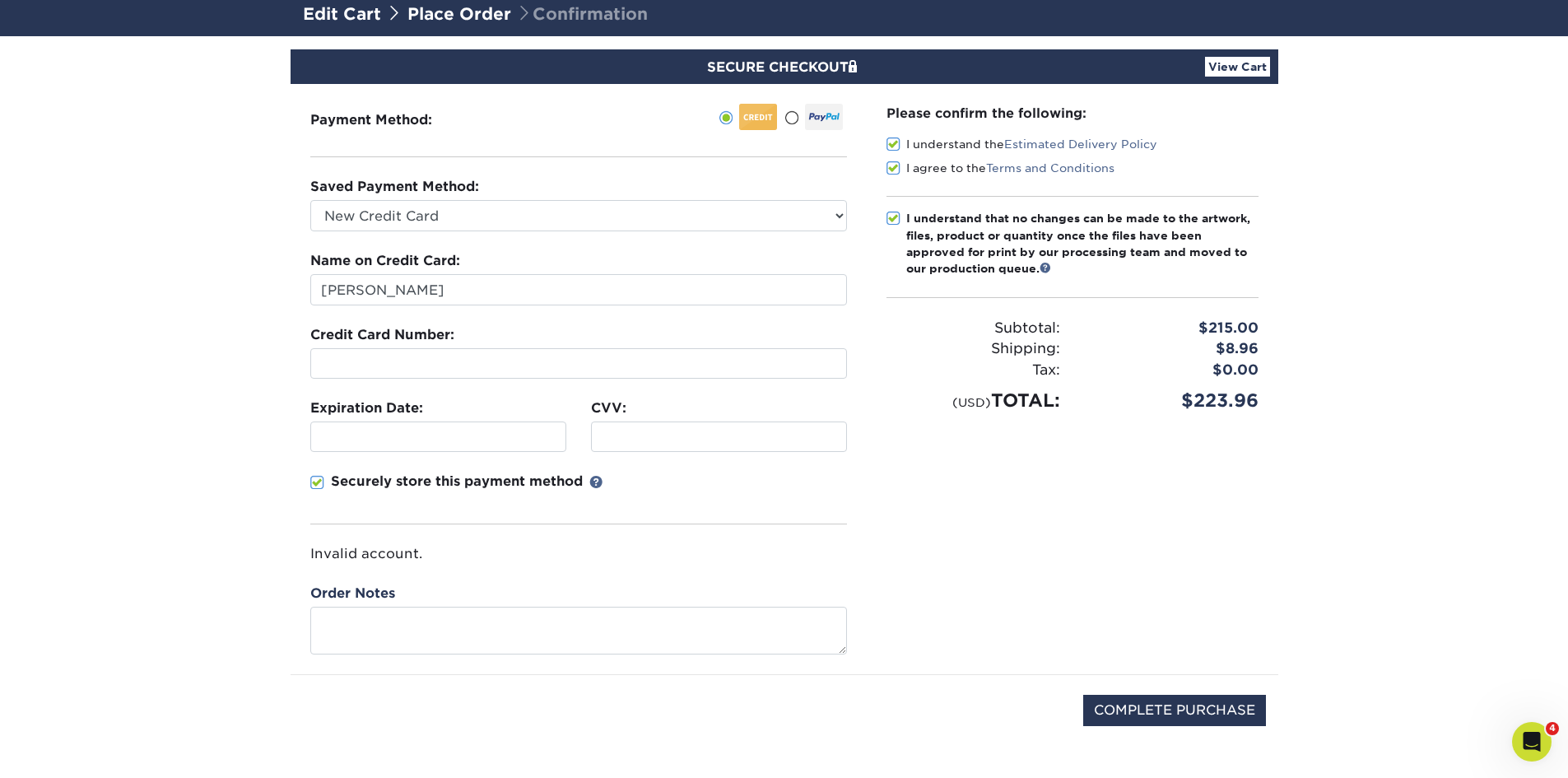
scroll to position [82, 0]
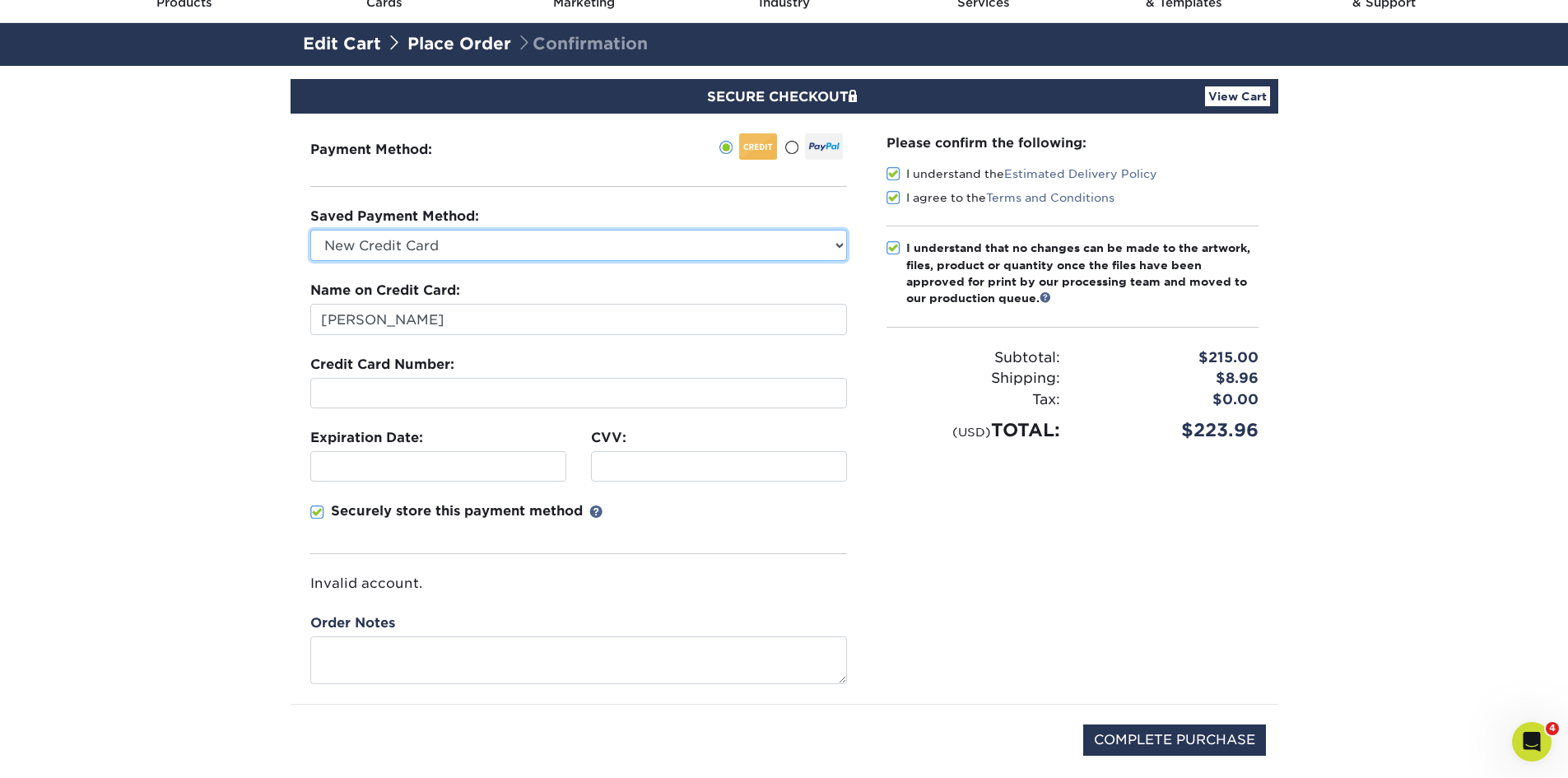
click at [530, 244] on select "Visa - XXXX0119 Visa - XXXX2165 New Credit Card" at bounding box center [578, 246] width 536 height 31
click at [538, 197] on div "Payment Method:" at bounding box center [578, 408] width 576 height 590
click at [381, 402] on div at bounding box center [578, 393] width 536 height 30
click at [443, 345] on fieldset "Name on Credit Card: Brianda Serrano Credit Card Number: Expiration Date: CVV:" at bounding box center [578, 446] width 536 height 332
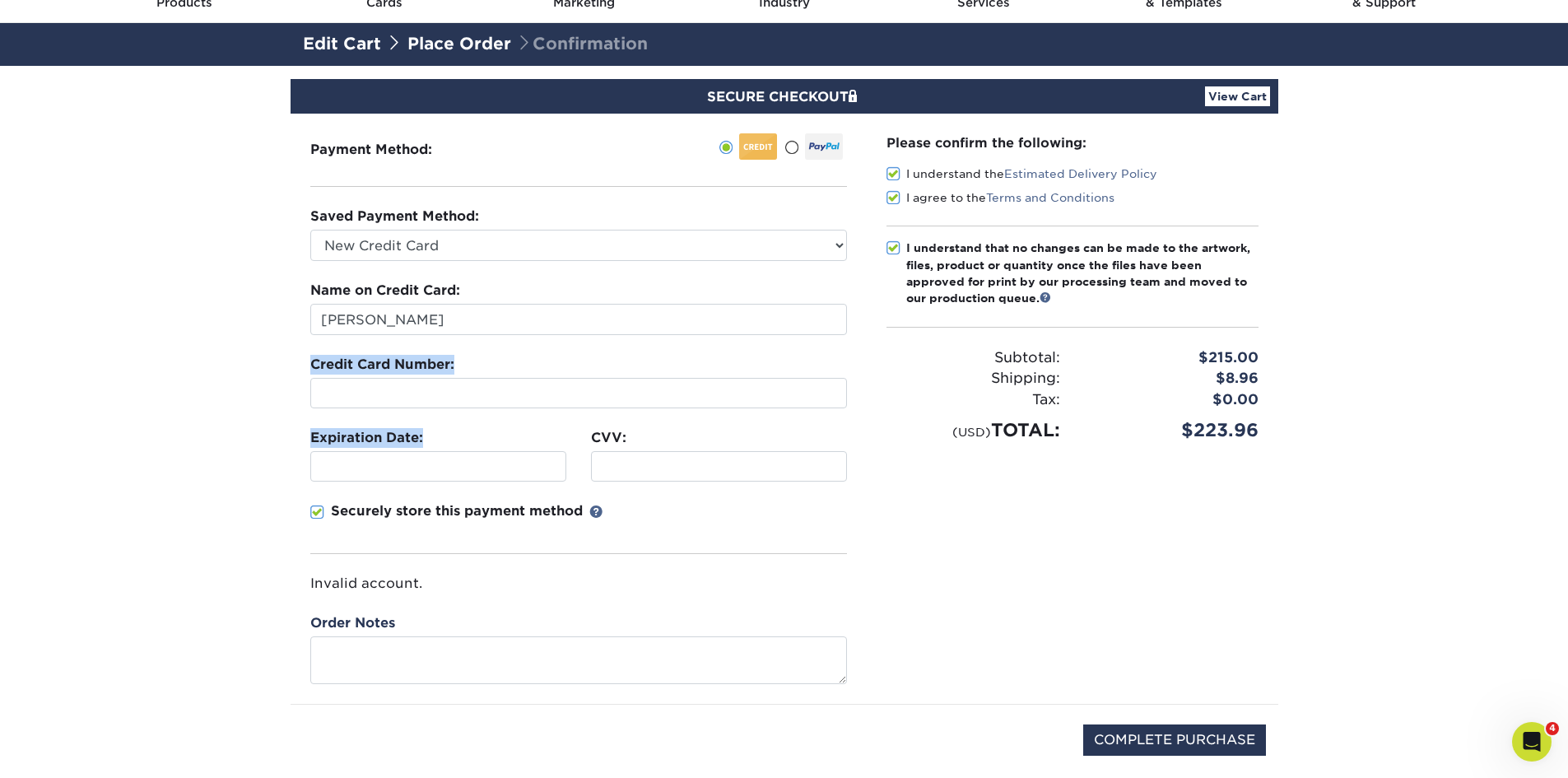
drag, startPoint x: 273, startPoint y: 348, endPoint x: 530, endPoint y: 409, distance: 264.1
click at [530, 409] on section "SECURE CHECKOUT View Cart Payment Method: Saved Payment Method:" at bounding box center [784, 449] width 1568 height 766
click at [507, 431] on div "Expiration Date:" at bounding box center [438, 454] width 280 height 53
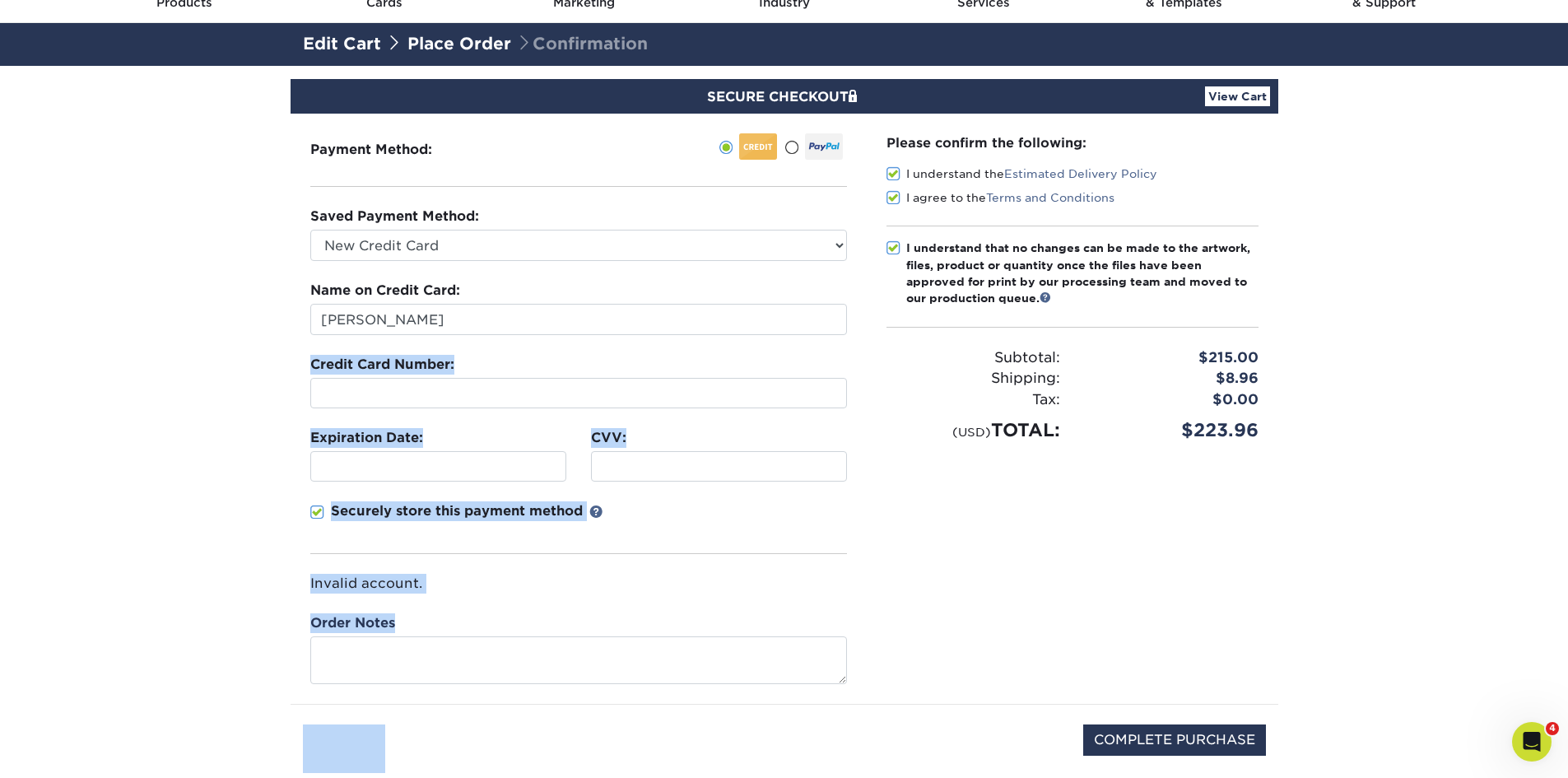
drag, startPoint x: 277, startPoint y: 357, endPoint x: 872, endPoint y: 662, distance: 668.6
click at [872, 662] on section "SECURE CHECKOUT View Cart Payment Method: Saved Payment Method:" at bounding box center [784, 449] width 1568 height 766
click at [902, 597] on div "Please confirm the following: I understand the Estimated Delivery Policy I agre…" at bounding box center [1071, 408] width 411 height 590
click at [316, 390] on div at bounding box center [578, 393] width 536 height 30
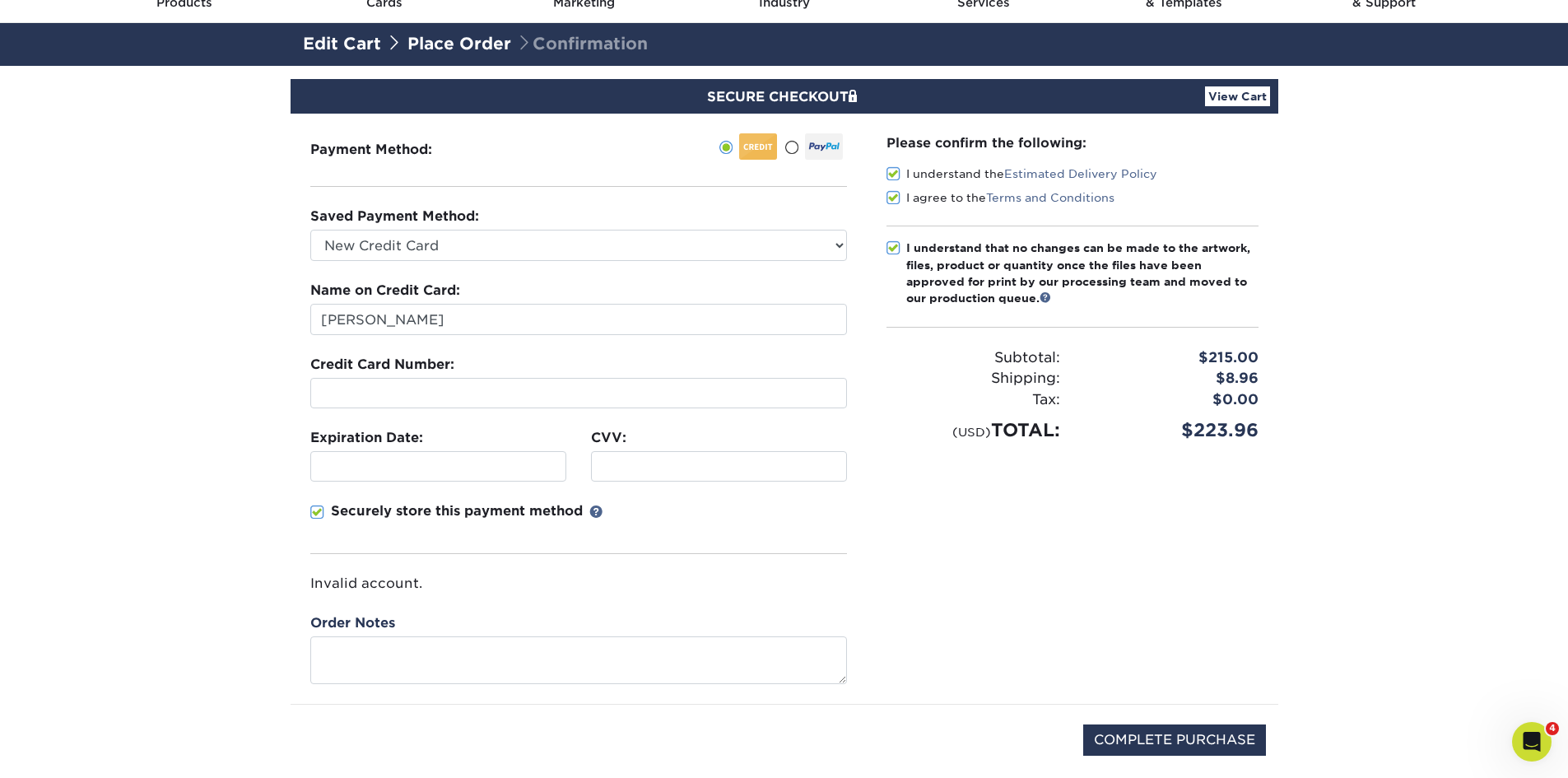
click at [306, 363] on div "Payment Method:" at bounding box center [578, 408] width 576 height 590
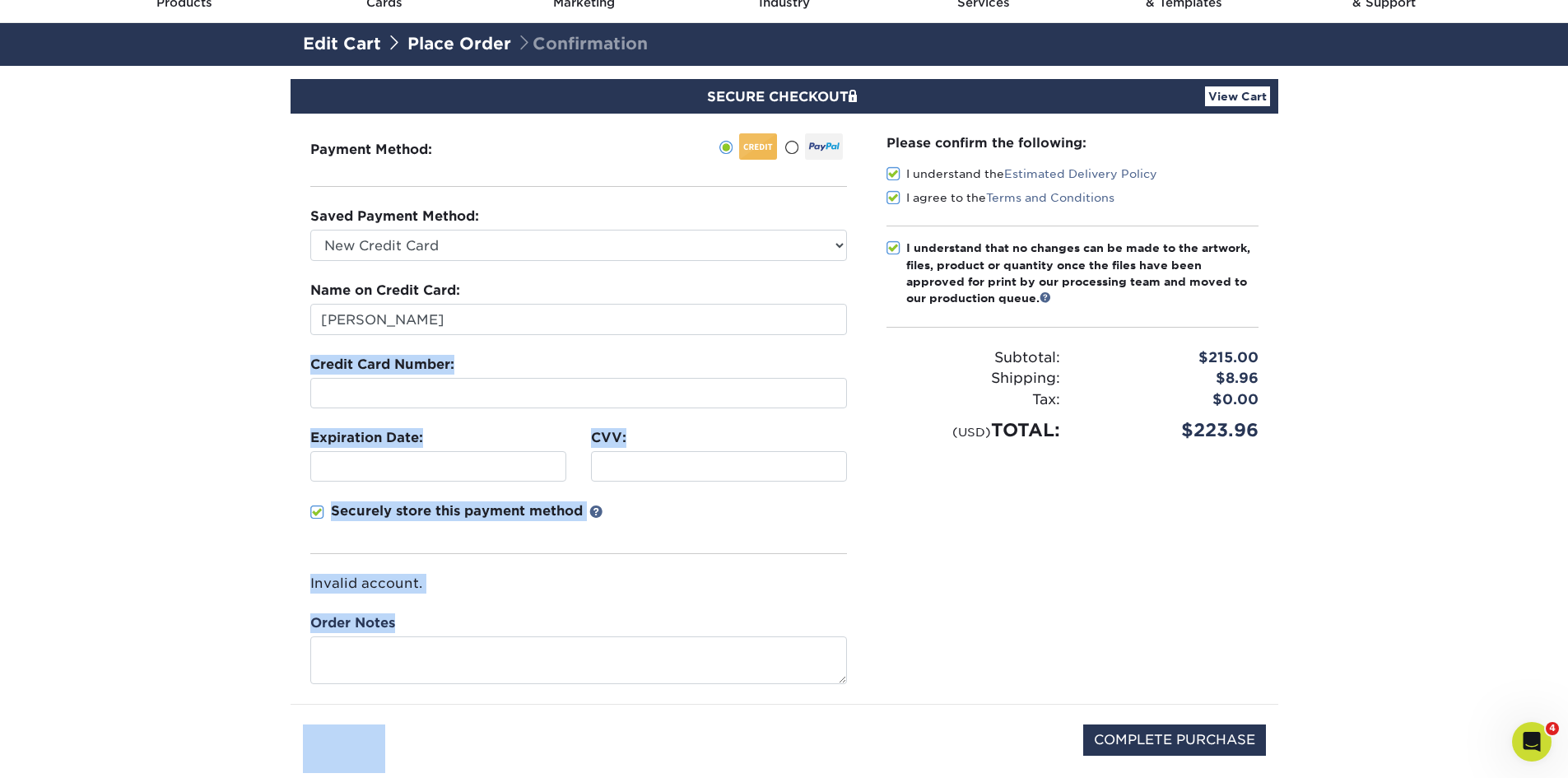
drag, startPoint x: 306, startPoint y: 363, endPoint x: 890, endPoint y: 612, distance: 634.9
click at [890, 612] on div "Payment Method: Saved Payment Method:" at bounding box center [784, 408] width 988 height 590
click at [894, 606] on div "Please confirm the following: I understand the Estimated Delivery Policy I agre…" at bounding box center [1071, 408] width 411 height 590
click at [349, 376] on div "Credit Card Number:" at bounding box center [578, 382] width 536 height 53
drag, startPoint x: 328, startPoint y: 361, endPoint x: 912, endPoint y: 564, distance: 618.3
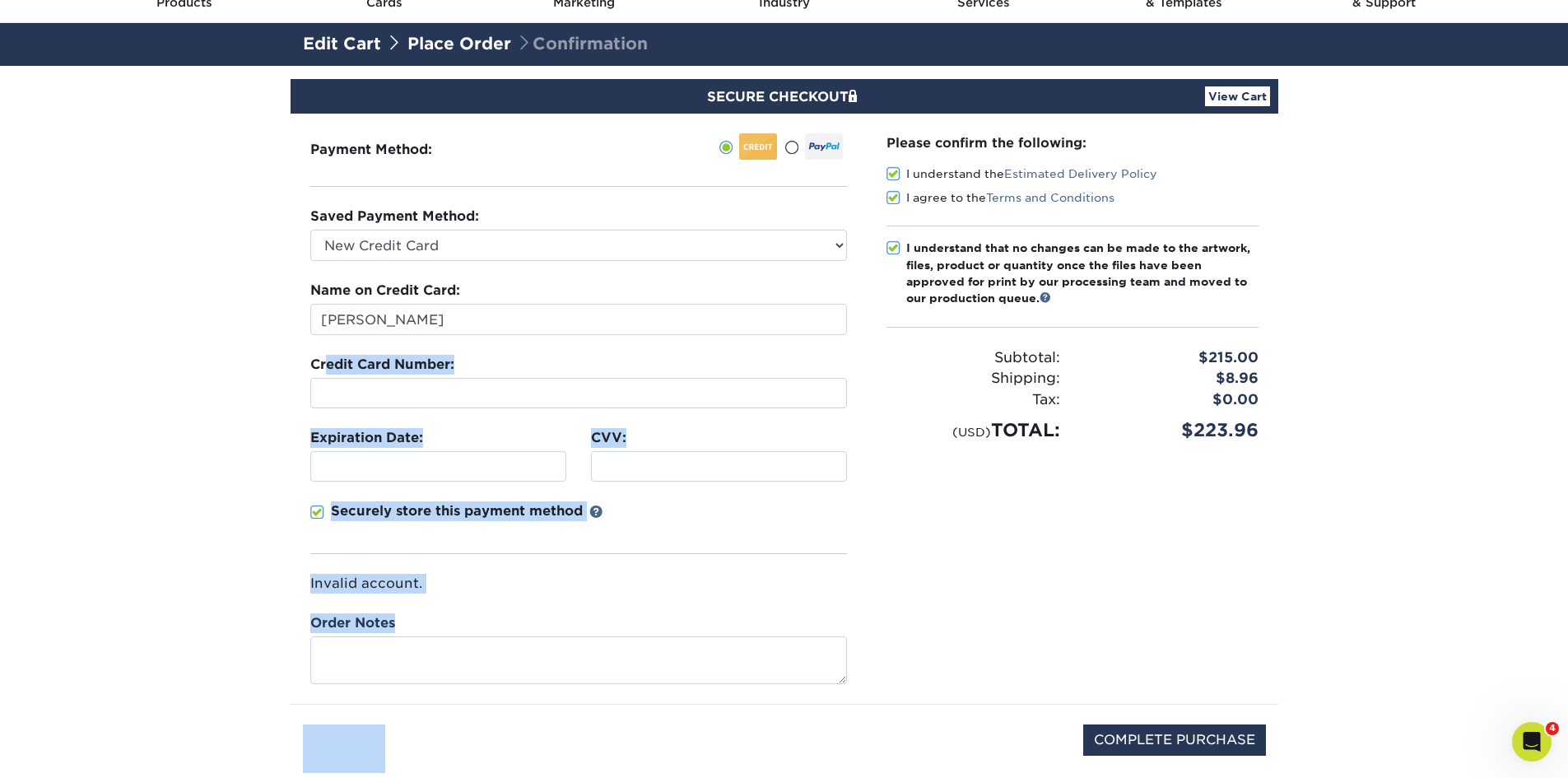
click at [913, 564] on div "Payment Method: Saved Payment Method:" at bounding box center [784, 408] width 988 height 590
click at [876, 559] on div "Please confirm the following: I understand the Estimated Delivery Policy I agre…" at bounding box center [1071, 408] width 411 height 590
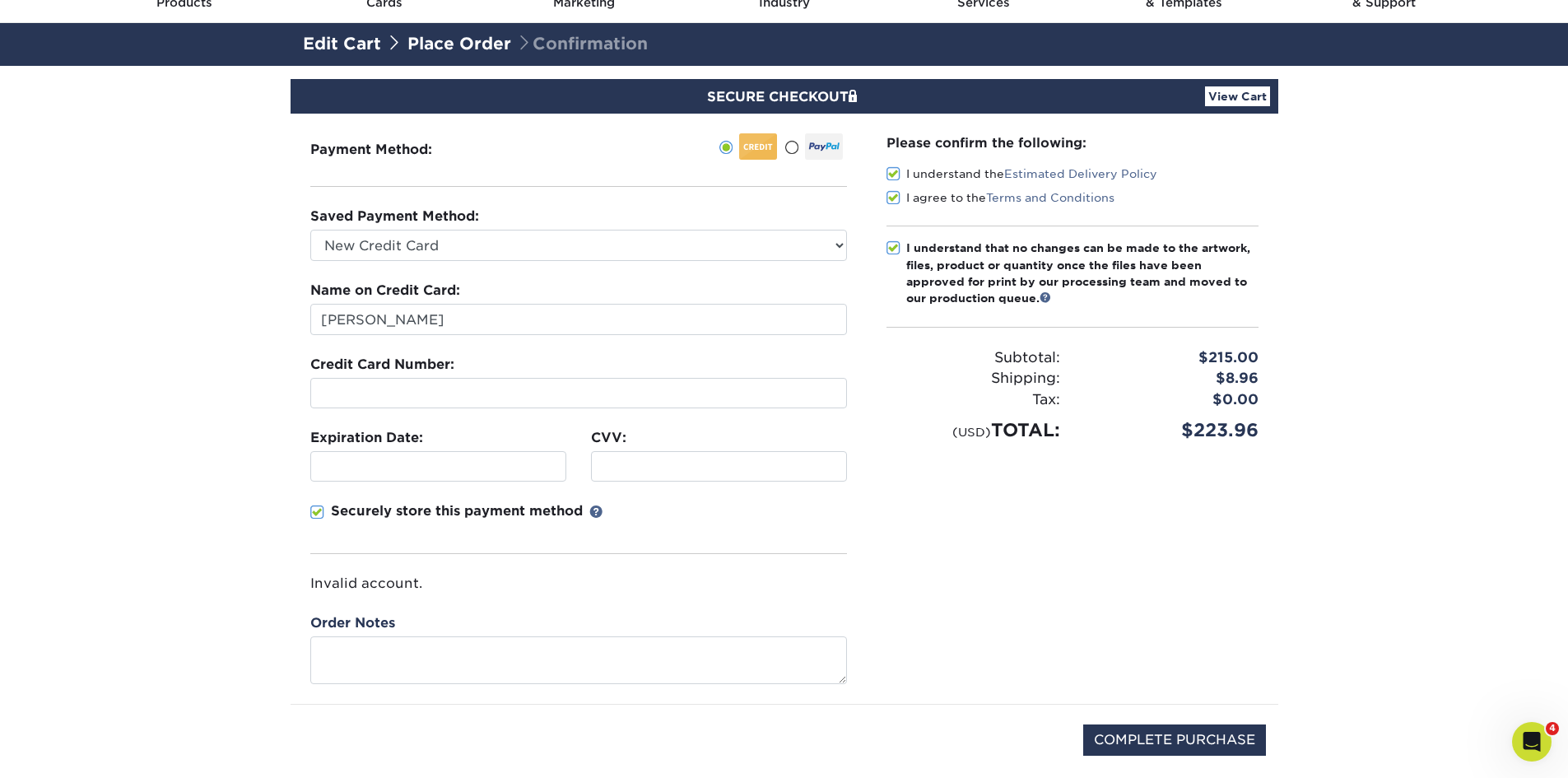
click at [320, 368] on label "Credit Card Number:" at bounding box center [382, 364] width 144 height 19
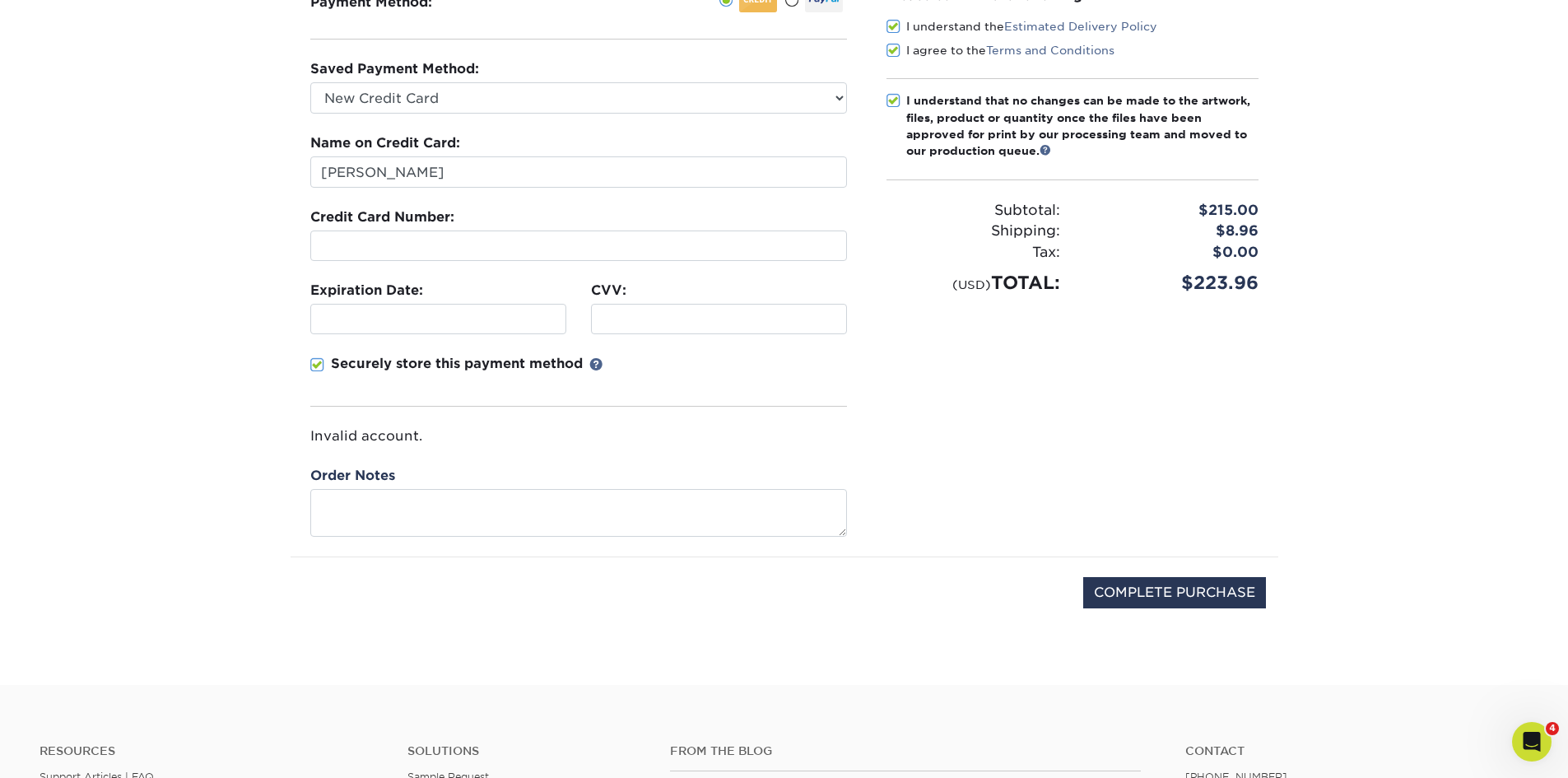
scroll to position [246, 0]
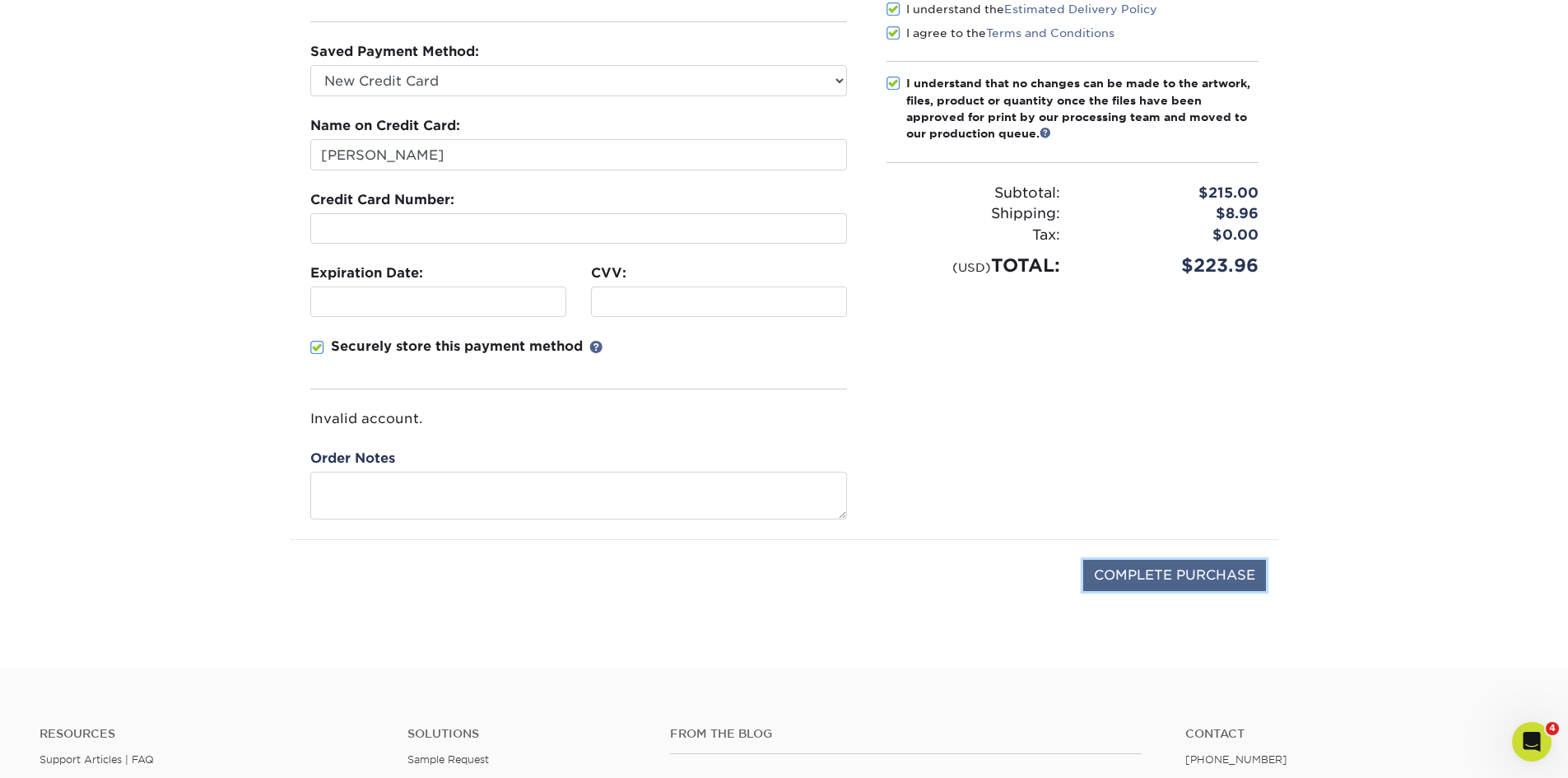
click at [1152, 578] on input "COMPLETE PURCHASE" at bounding box center [1173, 575] width 183 height 31
type input "PROCESSING, PLEASE WAIT..."
